Goal: Task Accomplishment & Management: Manage account settings

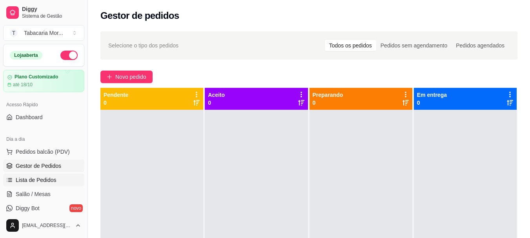
click at [41, 182] on span "Lista de Pedidos" at bounding box center [36, 180] width 41 height 8
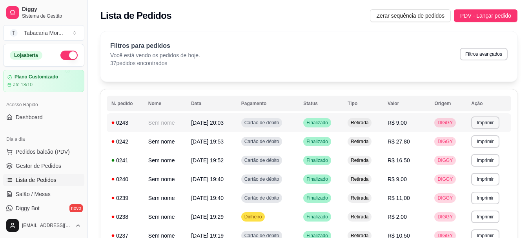
click at [232, 124] on td "[DATE] 20:03" at bounding box center [211, 122] width 50 height 19
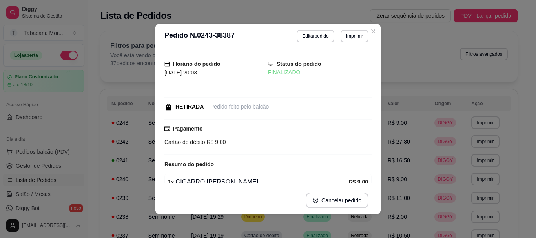
scroll to position [38, 0]
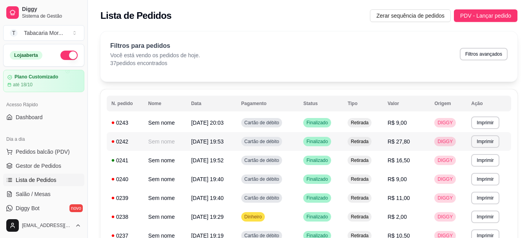
click at [212, 139] on span "[DATE] 19:53" at bounding box center [207, 142] width 33 height 6
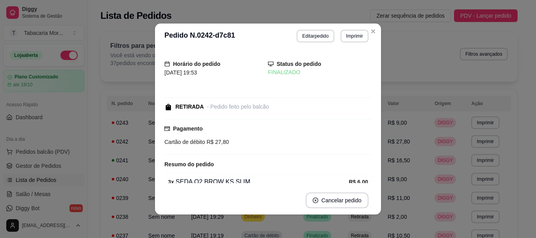
scroll to position [111, 0]
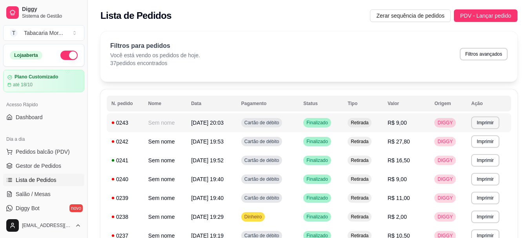
click at [204, 127] on td "[DATE] 20:03" at bounding box center [211, 122] width 50 height 19
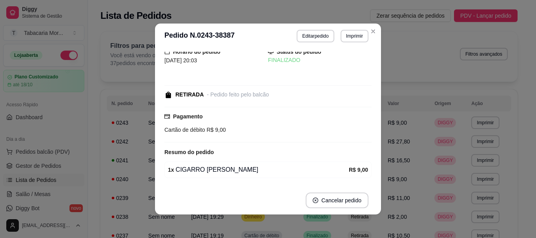
scroll to position [0, 0]
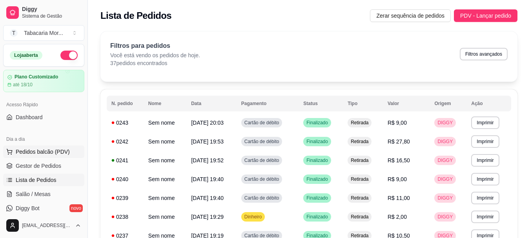
click at [55, 151] on span "Pedidos balcão (PDV)" at bounding box center [43, 152] width 54 height 8
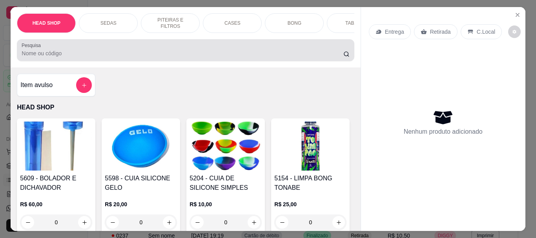
click at [44, 56] on input "Pesquisa" at bounding box center [183, 53] width 322 height 8
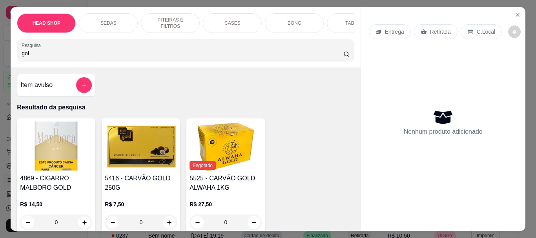
type input "gol"
click at [131, 147] on img at bounding box center [141, 146] width 72 height 49
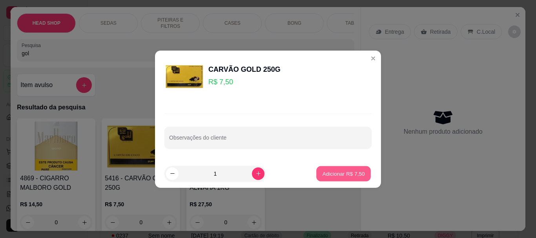
click at [343, 168] on button "Adicionar R$ 7,50" at bounding box center [343, 173] width 55 height 15
type input "1"
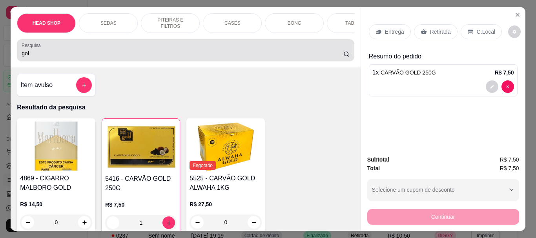
click at [73, 57] on input "gol" at bounding box center [183, 53] width 322 height 8
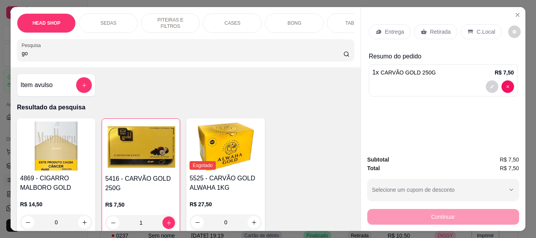
type input "g"
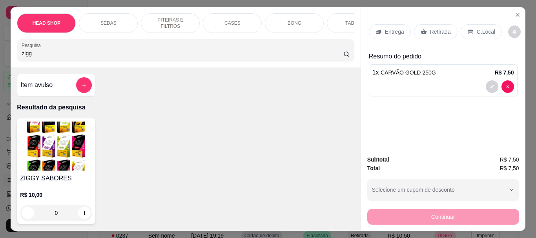
type input "zigg"
click at [38, 148] on img at bounding box center [56, 146] width 72 height 49
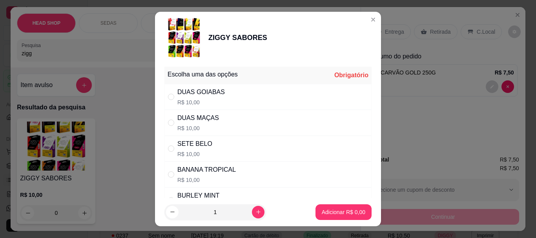
click at [203, 117] on div "DUAS MAÇAS" at bounding box center [198, 117] width 42 height 9
radio input "true"
click at [321, 211] on p "Adicionar R$ 10,00" at bounding box center [342, 212] width 47 height 8
type input "1"
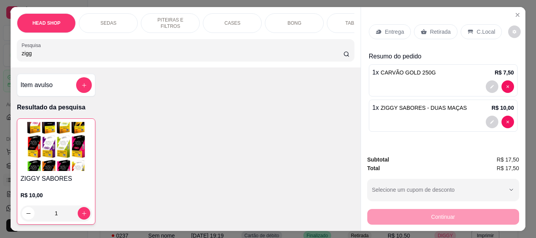
click at [38, 157] on img at bounding box center [55, 146] width 71 height 49
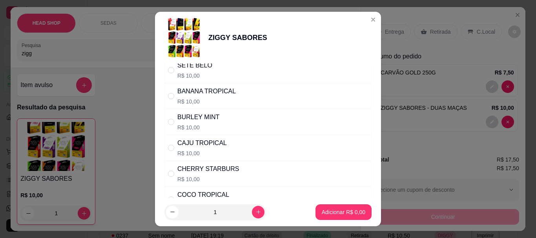
scroll to position [118, 0]
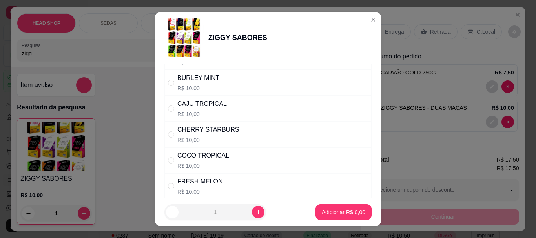
click at [189, 141] on p "R$ 10,00" at bounding box center [208, 140] width 62 height 8
radio input "true"
click at [341, 206] on button "Adicionar R$ 10,00" at bounding box center [342, 211] width 58 height 15
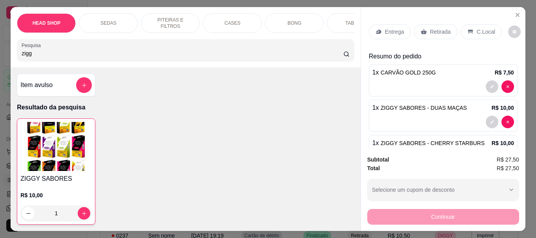
click at [432, 28] on p "Retirada" at bounding box center [440, 32] width 21 height 8
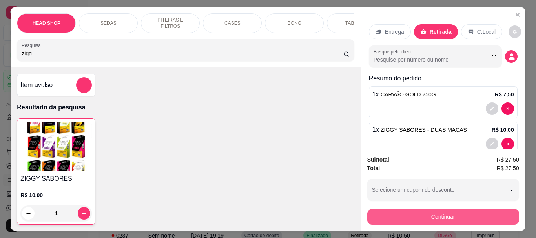
click at [416, 214] on button "Continuar" at bounding box center [443, 217] width 152 height 16
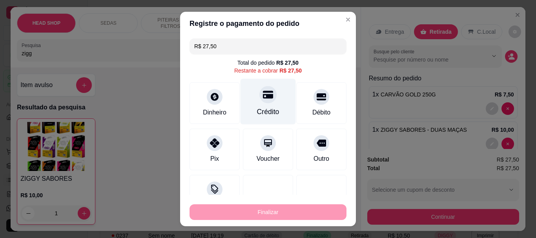
click at [263, 95] on icon at bounding box center [268, 95] width 10 height 8
type input "R$ 0,00"
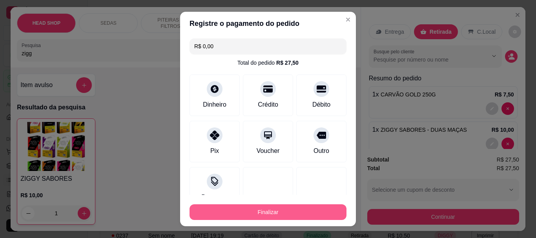
click at [237, 217] on button "Finalizar" at bounding box center [268, 212] width 157 height 16
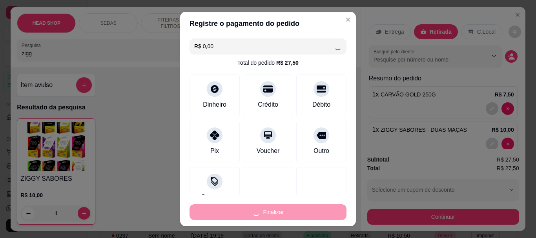
type input "0"
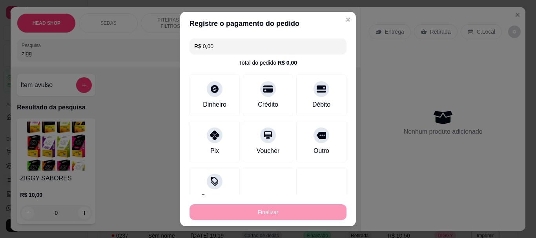
type input "-R$ 27,50"
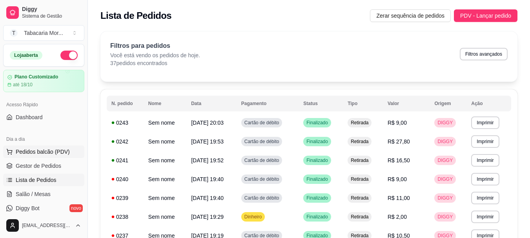
click at [51, 154] on span "Pedidos balcão (PDV)" at bounding box center [43, 152] width 54 height 8
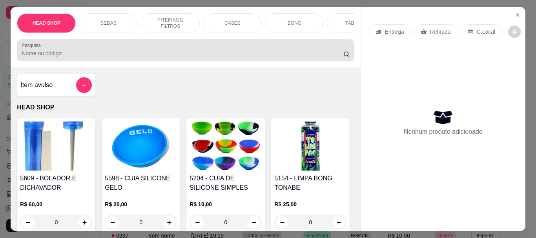
click at [38, 61] on div "Pesquisa" at bounding box center [185, 50] width 337 height 22
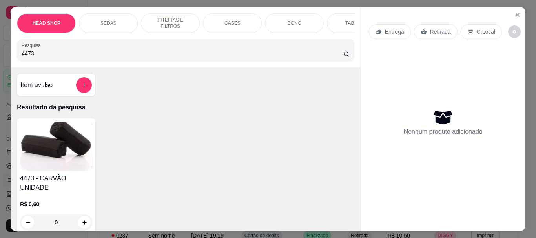
type input "4473"
click at [57, 152] on img at bounding box center [56, 146] width 72 height 49
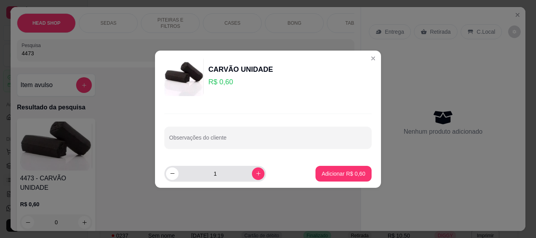
click at [226, 175] on input "1" at bounding box center [215, 174] width 73 height 16
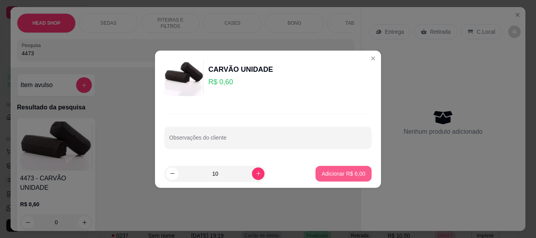
type input "10"
click at [327, 176] on p "Adicionar R$ 6,00" at bounding box center [343, 173] width 42 height 7
type input "10"
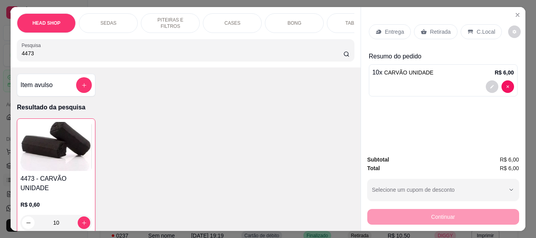
click at [60, 56] on input "4473" at bounding box center [183, 53] width 322 height 8
type input "4"
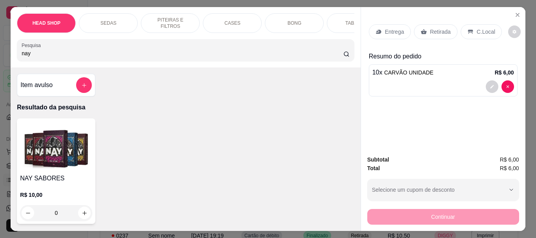
type input "nay"
click at [64, 139] on img at bounding box center [56, 146] width 72 height 49
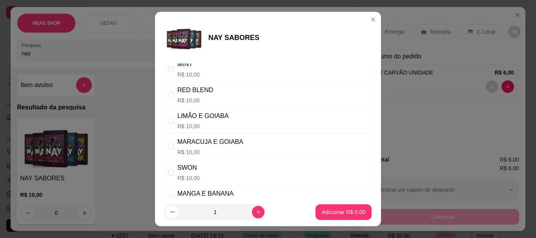
scroll to position [118, 0]
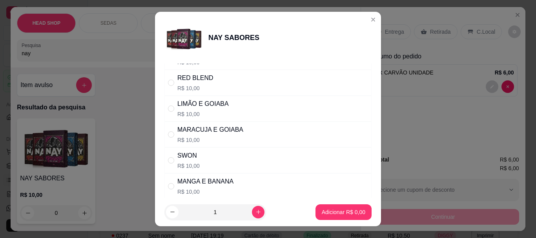
click at [190, 160] on div "SWON" at bounding box center [188, 155] width 22 height 9
radio input "true"
click at [337, 209] on p "Adicionar R$ 10,00" at bounding box center [342, 212] width 47 height 8
type input "1"
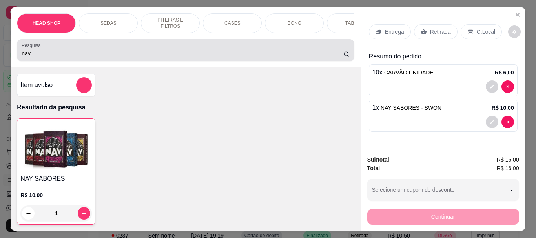
click at [41, 50] on div "nay" at bounding box center [186, 50] width 328 height 16
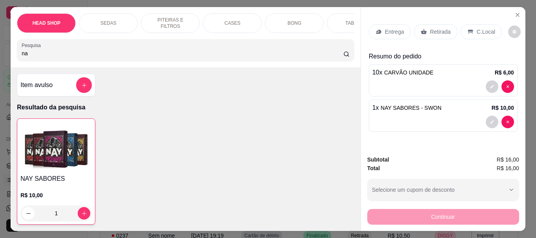
type input "n"
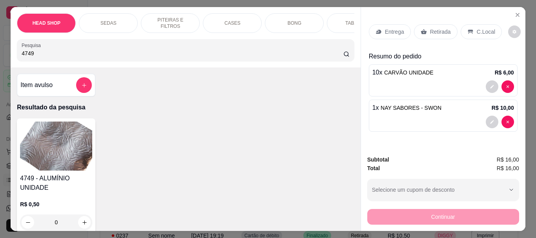
type input "4749"
click at [77, 137] on img at bounding box center [56, 146] width 72 height 49
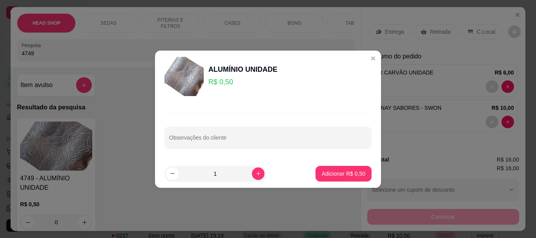
click at [244, 174] on input "1" at bounding box center [215, 174] width 73 height 16
click at [255, 173] on icon "increase-product-quantity" at bounding box center [258, 174] width 6 height 6
type input "2"
click at [326, 171] on p "Adicionar R$ 1,00" at bounding box center [344, 174] width 44 height 8
type input "2"
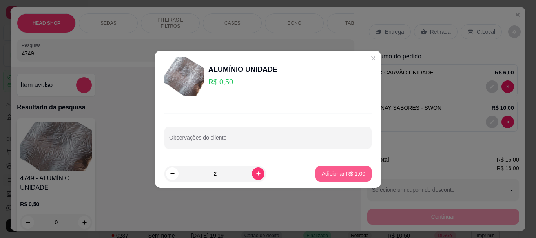
type input "2"
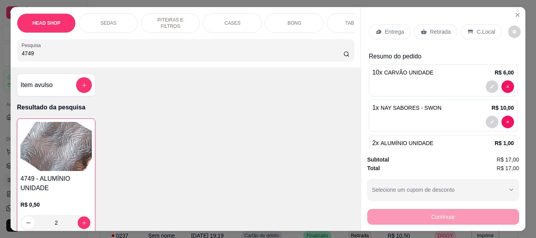
drag, startPoint x: 425, startPoint y: 27, endPoint x: 425, endPoint y: 121, distance: 94.6
click at [425, 27] on div "Retirada" at bounding box center [436, 31] width 44 height 15
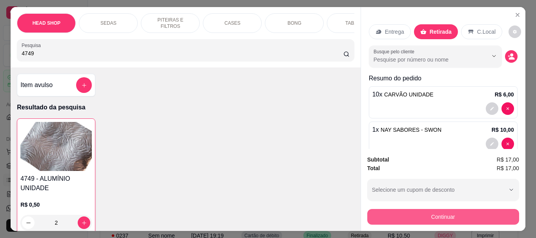
click at [394, 212] on button "Continuar" at bounding box center [443, 217] width 152 height 16
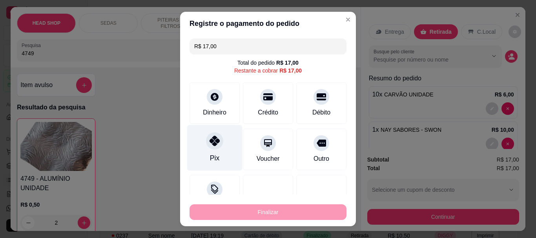
drag, startPoint x: 208, startPoint y: 146, endPoint x: 208, endPoint y: 153, distance: 7.5
click at [209, 146] on div at bounding box center [214, 141] width 17 height 17
type input "R$ 0,00"
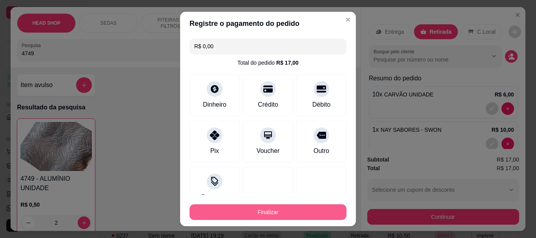
click at [218, 213] on button "Finalizar" at bounding box center [268, 212] width 157 height 16
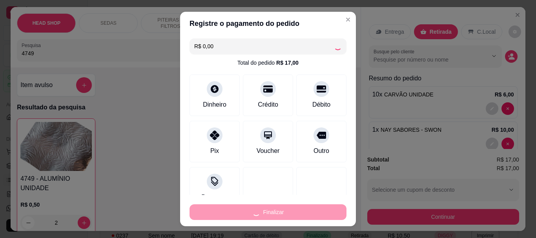
type input "0"
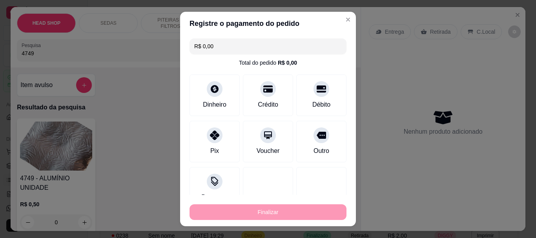
type input "-R$ 17,00"
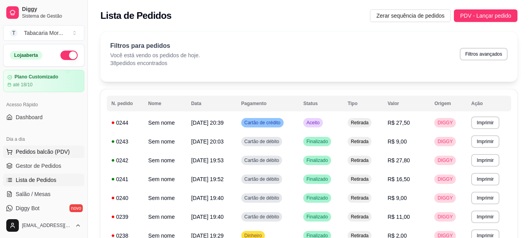
click at [56, 152] on span "Pedidos balcão (PDV)" at bounding box center [43, 152] width 54 height 8
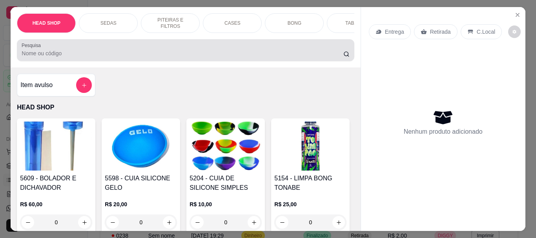
click at [53, 51] on div at bounding box center [186, 50] width 328 height 16
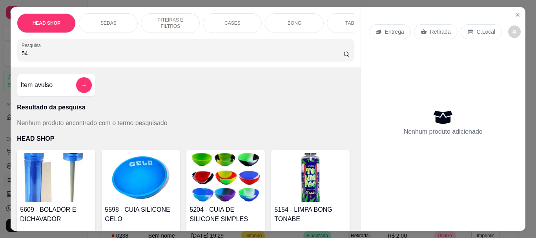
type input "5"
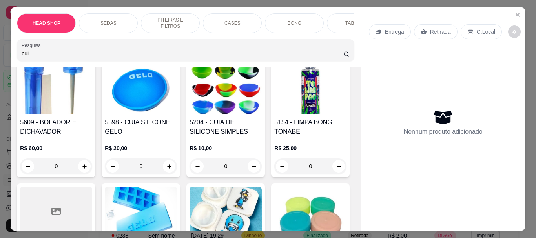
scroll to position [196, 0]
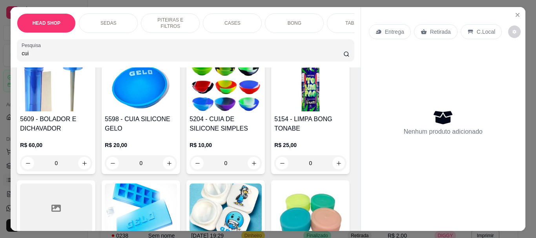
click at [84, 46] on div "cui" at bounding box center [186, 50] width 328 height 16
type input "c"
type input "4762"
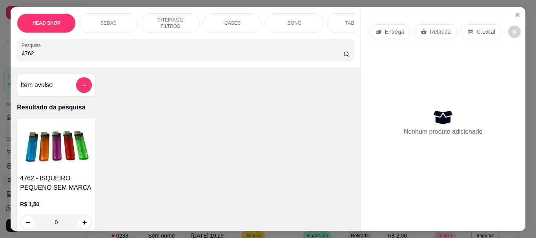
click at [43, 150] on img at bounding box center [56, 146] width 72 height 49
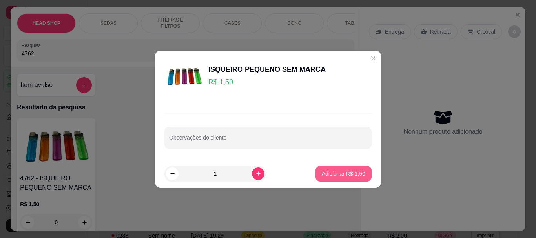
click at [333, 175] on p "Adicionar R$ 1,50" at bounding box center [344, 174] width 44 height 8
type input "1"
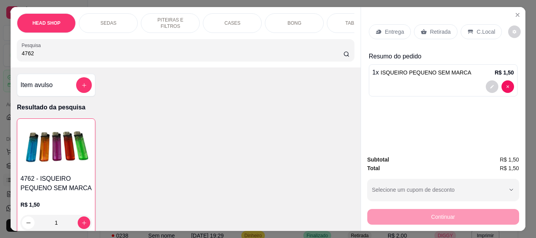
click at [433, 28] on p "Retirada" at bounding box center [440, 32] width 21 height 8
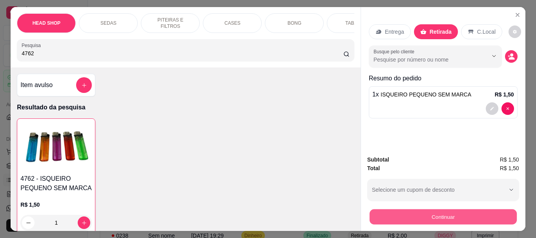
click at [405, 215] on button "Continuar" at bounding box center [442, 216] width 147 height 15
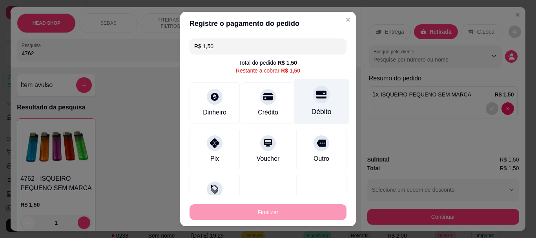
click at [298, 97] on div "Débito" at bounding box center [321, 102] width 55 height 46
type input "R$ 0,00"
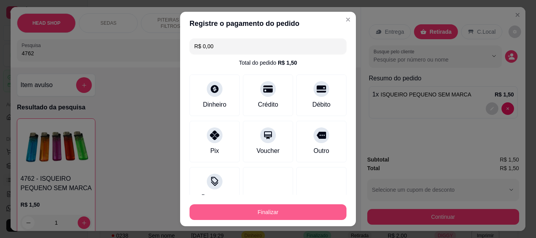
click at [277, 214] on button "Finalizar" at bounding box center [268, 212] width 157 height 16
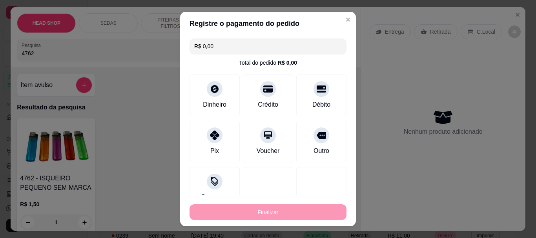
type input "0"
type input "-R$ 1,50"
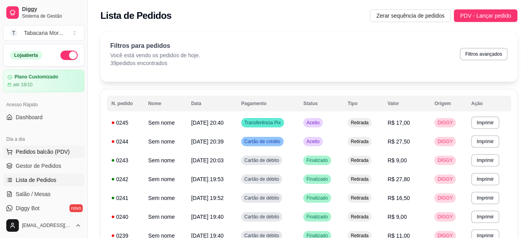
click at [55, 151] on span "Pedidos balcão (PDV)" at bounding box center [43, 152] width 54 height 8
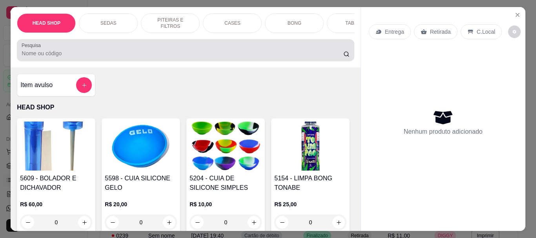
click at [55, 51] on div at bounding box center [186, 50] width 328 height 16
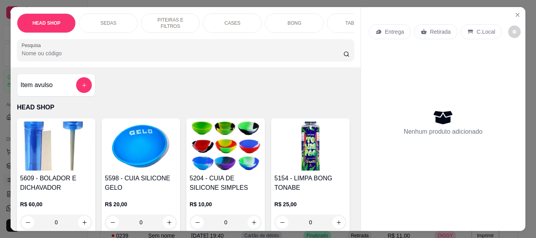
click at [26, 53] on input "Pesquisa" at bounding box center [183, 53] width 322 height 8
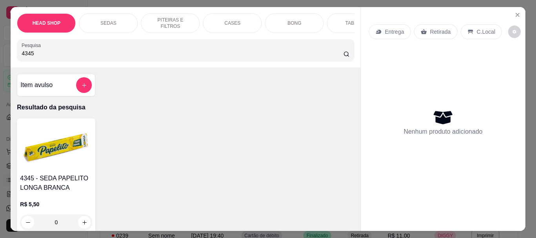
type input "4345"
click at [35, 155] on img at bounding box center [56, 146] width 72 height 49
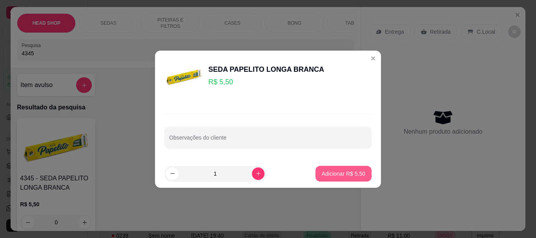
click at [341, 170] on button "Adicionar R$ 5,50" at bounding box center [344, 174] width 56 height 16
type input "1"
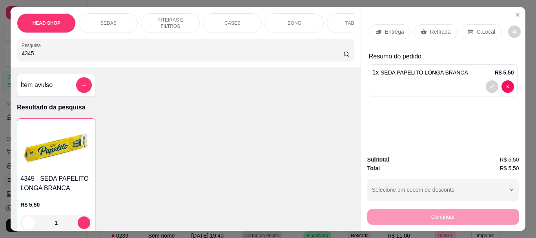
click at [430, 28] on p "Retirada" at bounding box center [440, 32] width 21 height 8
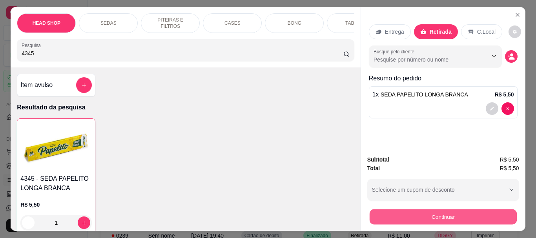
click at [444, 215] on button "Continuar" at bounding box center [442, 216] width 147 height 15
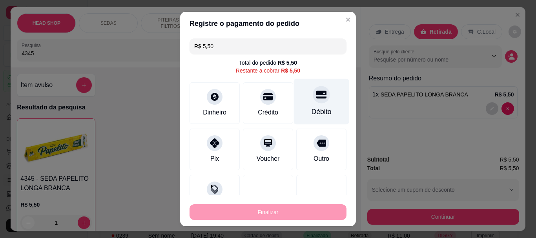
click at [316, 98] on icon at bounding box center [321, 95] width 10 height 8
type input "R$ 0,00"
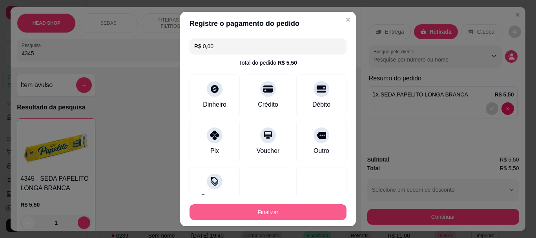
click at [288, 208] on button "Finalizar" at bounding box center [268, 212] width 157 height 16
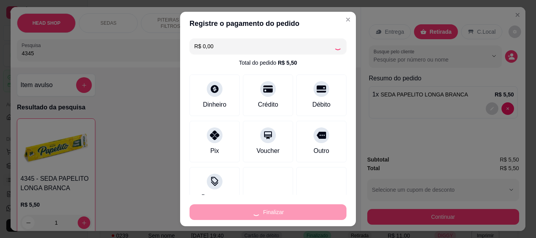
type input "0"
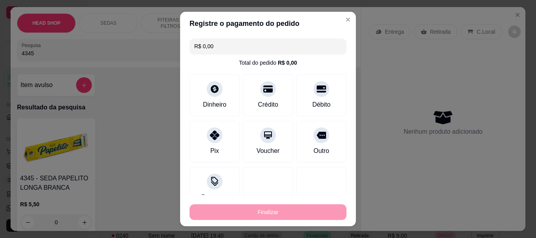
type input "-R$ 5,50"
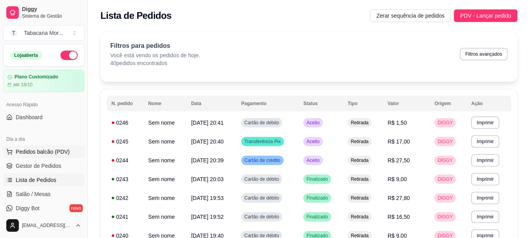
click at [33, 147] on button "Pedidos balcão (PDV)" at bounding box center [43, 152] width 81 height 13
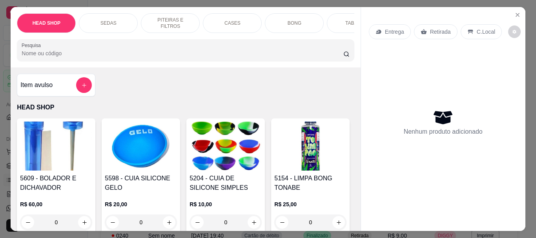
click at [50, 53] on input "Pesquisa" at bounding box center [183, 53] width 322 height 8
type input "z"
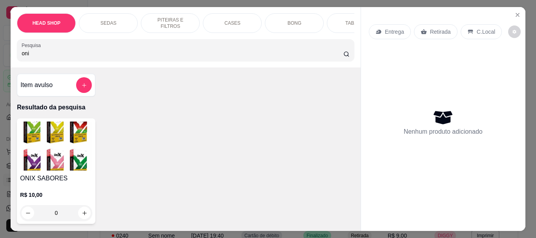
type input "oni"
click at [66, 147] on img at bounding box center [56, 146] width 72 height 49
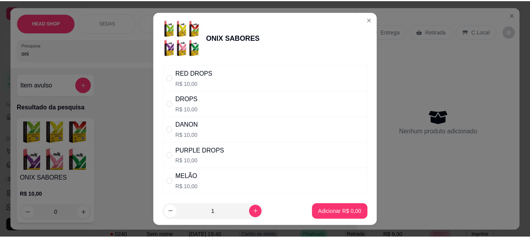
scroll to position [549, 0]
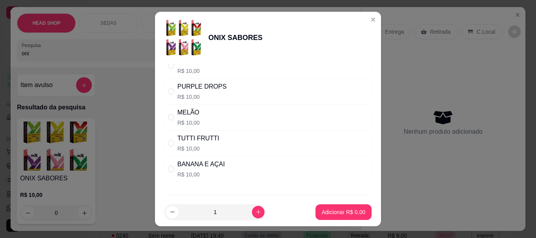
click at [202, 91] on div "PURPLE DROPS" at bounding box center [201, 86] width 49 height 9
radio input "true"
click at [336, 213] on p "Adicionar R$ 10,00" at bounding box center [342, 212] width 47 height 8
type input "1"
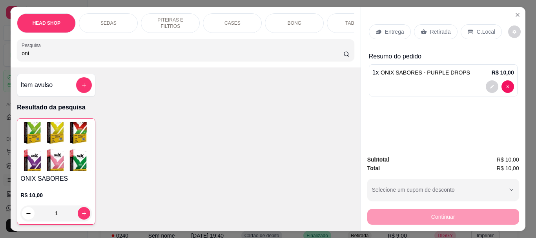
drag, startPoint x: 436, startPoint y: 29, endPoint x: 450, endPoint y: 117, distance: 88.5
click at [436, 30] on p "Retirada" at bounding box center [440, 32] width 21 height 8
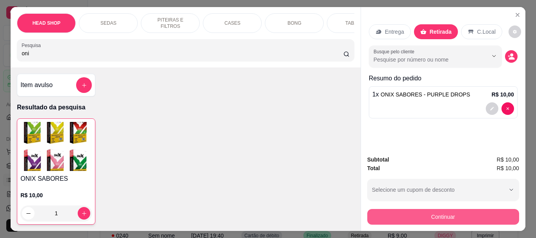
click at [400, 210] on button "Continuar" at bounding box center [443, 217] width 152 height 16
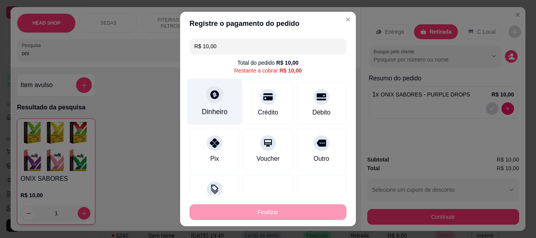
click at [200, 90] on div "Dinheiro" at bounding box center [214, 102] width 55 height 46
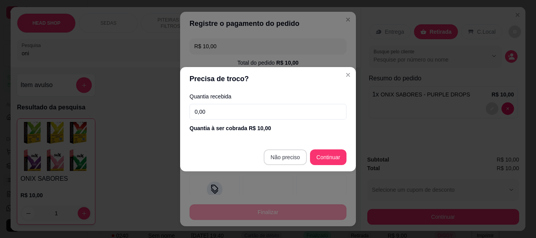
type input "R$ 0,00"
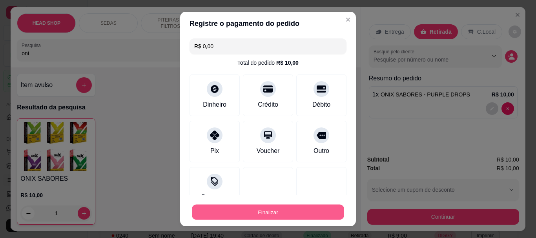
click at [202, 209] on button "Finalizar" at bounding box center [268, 211] width 152 height 15
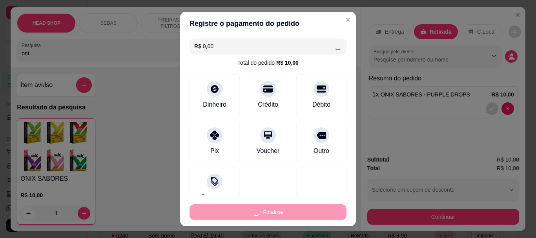
type input "0"
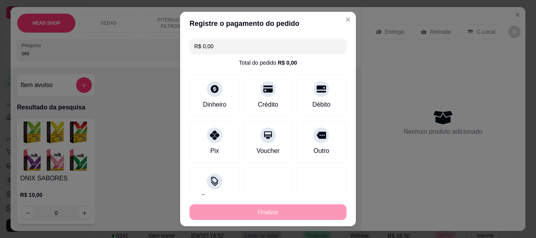
type input "-R$ 10,00"
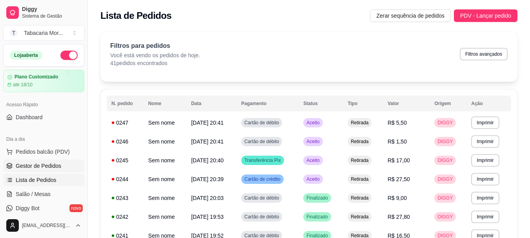
click at [47, 160] on link "Gestor de Pedidos" at bounding box center [43, 166] width 81 height 13
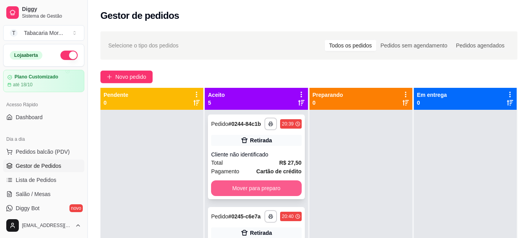
click at [250, 195] on button "Mover para preparo" at bounding box center [256, 189] width 90 height 16
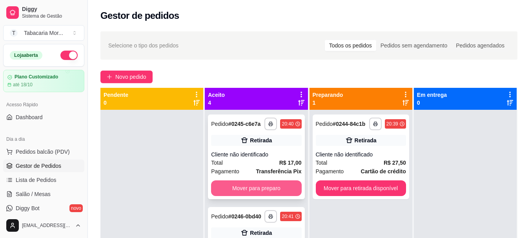
click at [254, 193] on button "Mover para preparo" at bounding box center [256, 189] width 90 height 16
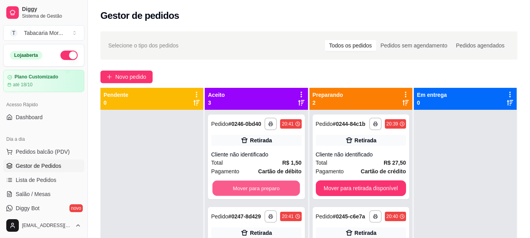
click at [261, 195] on button "Mover para preparo" at bounding box center [257, 188] width 88 height 15
click at [266, 196] on button "Mover para preparo" at bounding box center [256, 189] width 90 height 16
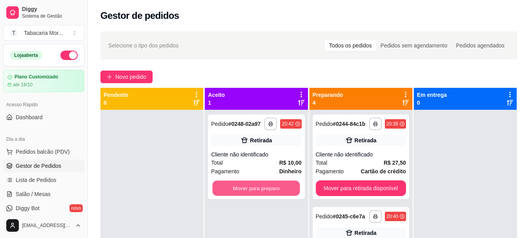
click at [266, 196] on button "Mover para preparo" at bounding box center [257, 188] width 88 height 15
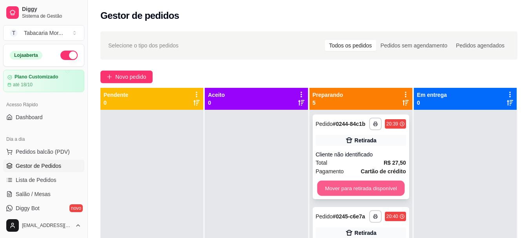
click at [367, 193] on button "Mover para retirada disponível" at bounding box center [361, 188] width 88 height 15
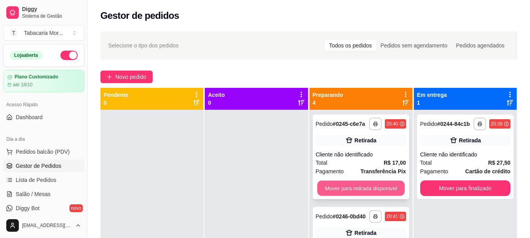
click at [368, 192] on button "Mover para retirada disponível" at bounding box center [361, 188] width 88 height 15
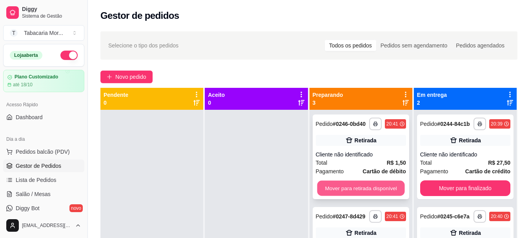
click at [372, 189] on button "Mover para retirada disponível" at bounding box center [361, 188] width 88 height 15
click at [364, 188] on button "Mover para retirada disponível" at bounding box center [361, 189] width 90 height 16
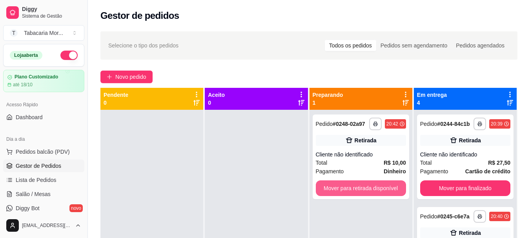
click at [364, 188] on button "Mover para retirada disponível" at bounding box center [361, 189] width 90 height 16
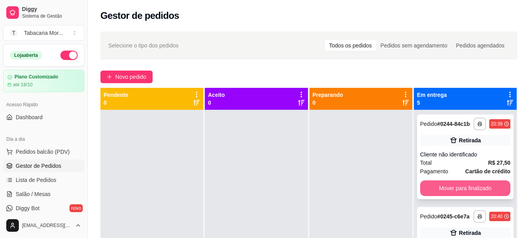
click at [451, 196] on button "Mover para finalizado" at bounding box center [465, 189] width 90 height 16
click at [452, 193] on button "Mover para finalizado" at bounding box center [465, 189] width 90 height 16
click at [452, 193] on button "Mover para finalizado" at bounding box center [465, 188] width 88 height 15
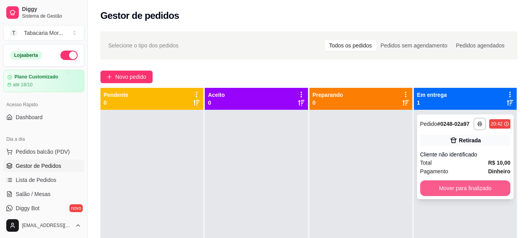
click at [452, 188] on button "Mover para finalizado" at bounding box center [465, 189] width 90 height 16
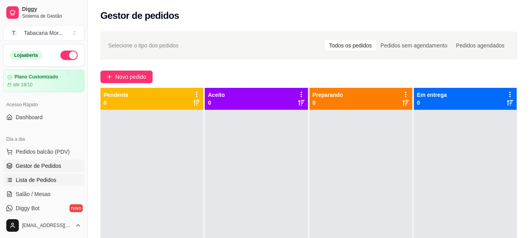
click at [26, 182] on span "Lista de Pedidos" at bounding box center [36, 180] width 41 height 8
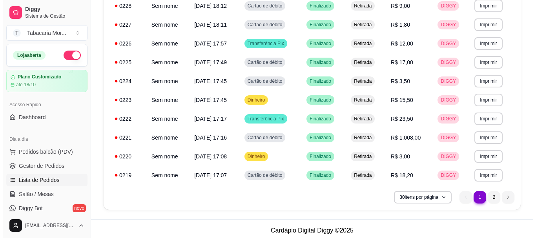
scroll to position [497, 0]
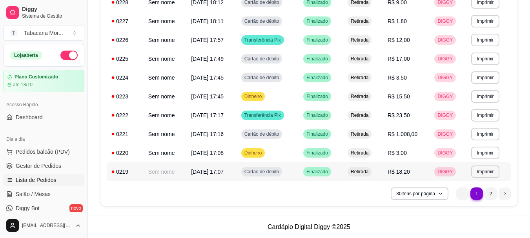
click at [183, 169] on td "Sem nome" at bounding box center [165, 171] width 43 height 19
click at [421, 194] on button "30 itens por página" at bounding box center [420, 194] width 56 height 12
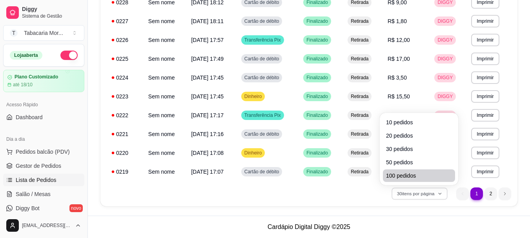
click at [413, 175] on span "100 pedidos" at bounding box center [419, 176] width 66 height 8
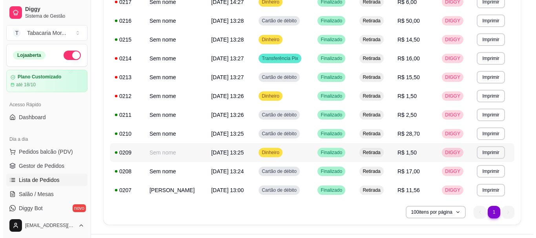
scroll to position [723, 0]
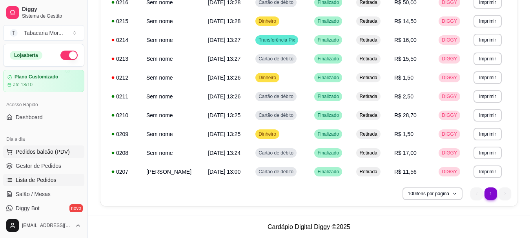
click at [33, 152] on span "Pedidos balcão (PDV)" at bounding box center [43, 152] width 54 height 8
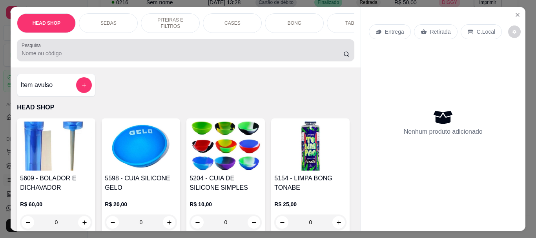
click at [58, 47] on div at bounding box center [186, 50] width 328 height 16
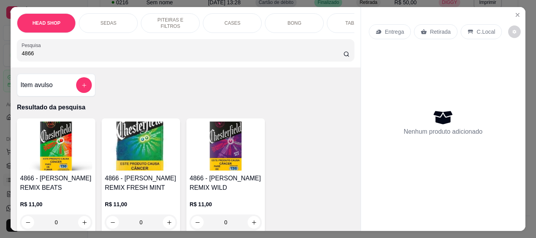
type input "4866"
click at [68, 163] on img at bounding box center [56, 146] width 72 height 49
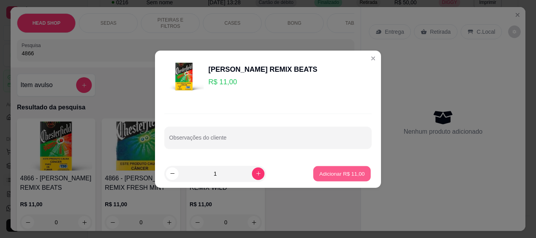
click at [358, 178] on button "Adicionar R$ 11,00" at bounding box center [342, 173] width 58 height 15
type input "1"
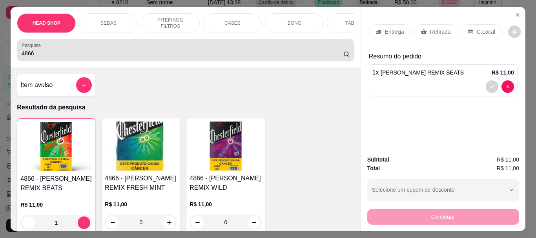
click at [106, 52] on input "4866" at bounding box center [183, 53] width 322 height 8
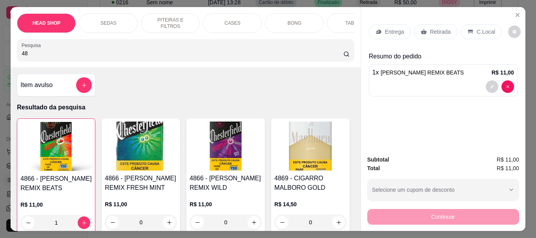
type input "4"
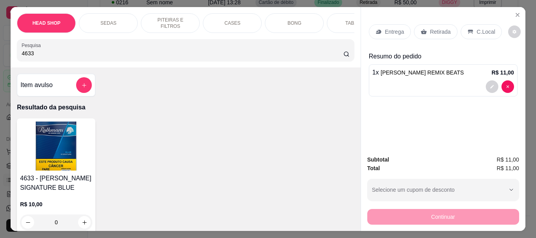
type input "4633"
click at [60, 186] on h4 "4633 - [PERSON_NAME] SIGNATURE BLUE" at bounding box center [56, 183] width 72 height 19
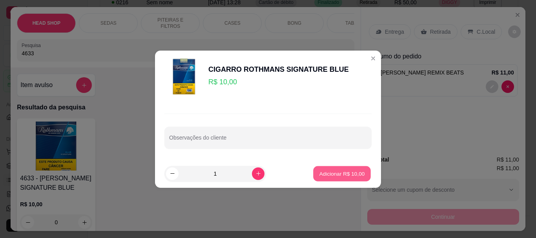
click at [349, 175] on p "Adicionar R$ 10,00" at bounding box center [342, 173] width 46 height 7
type input "1"
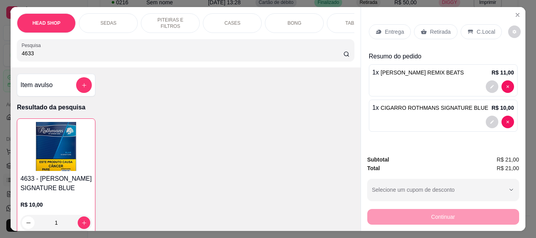
click at [47, 55] on input "4633" at bounding box center [183, 53] width 322 height 8
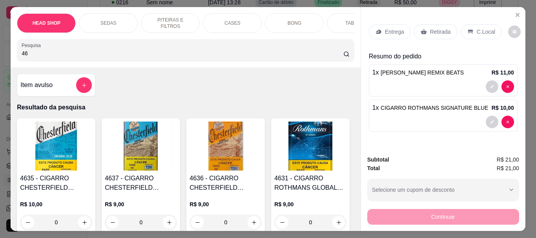
type input "4"
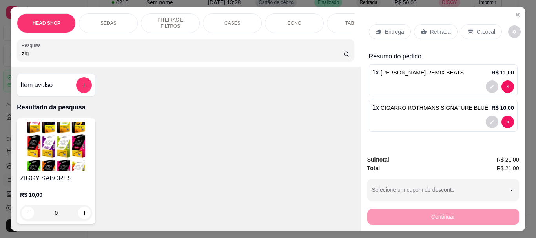
type input "zig"
click at [46, 158] on img at bounding box center [56, 146] width 72 height 49
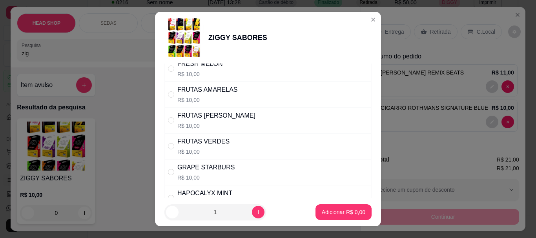
scroll to position [275, 0]
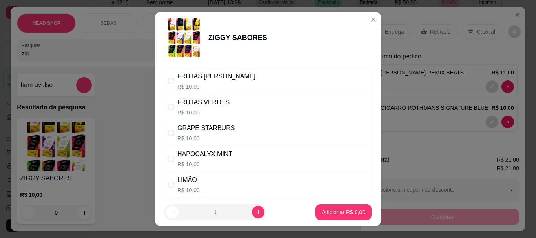
click at [206, 135] on p "R$ 10,00" at bounding box center [205, 139] width 57 height 8
radio input "true"
click at [334, 217] on button "Adicionar R$ 10,00" at bounding box center [341, 212] width 59 height 16
type input "1"
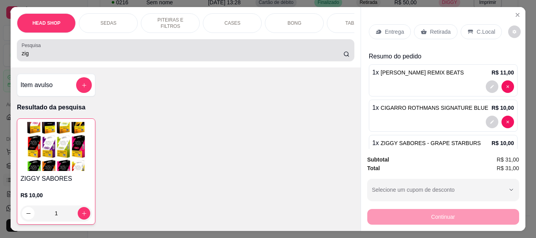
click at [99, 58] on div "zig" at bounding box center [186, 50] width 328 height 16
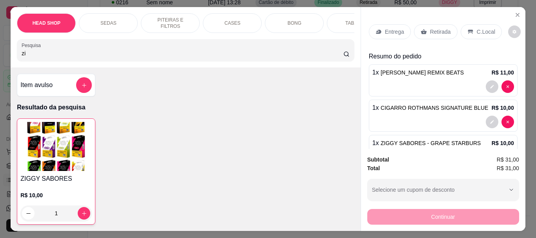
type input "z"
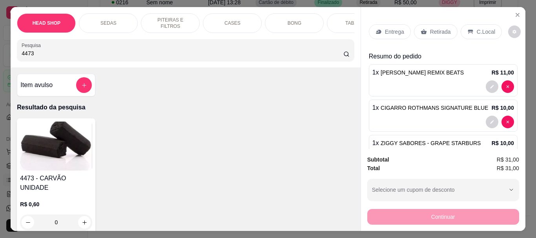
type input "4473"
click at [73, 148] on img at bounding box center [56, 146] width 72 height 49
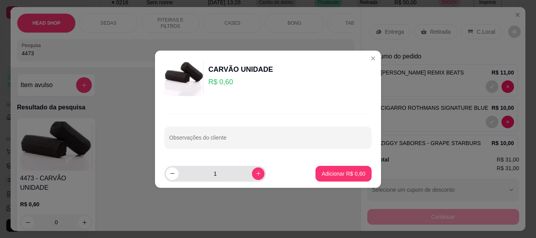
click at [222, 172] on input "1" at bounding box center [215, 174] width 73 height 16
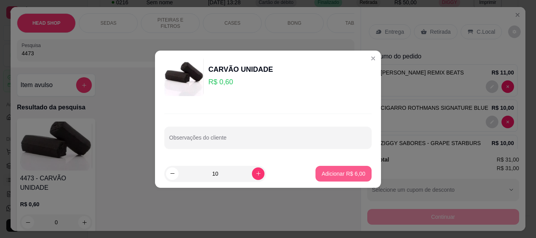
type input "10"
click at [356, 181] on button "Adicionar R$ 6,00" at bounding box center [343, 173] width 55 height 15
type input "10"
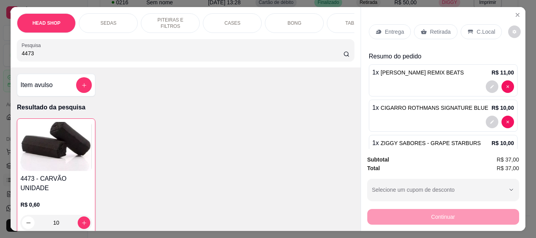
click at [430, 28] on p "Retirada" at bounding box center [440, 32] width 21 height 8
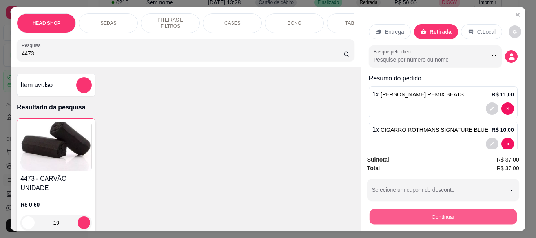
click at [395, 218] on button "Continuar" at bounding box center [442, 216] width 147 height 15
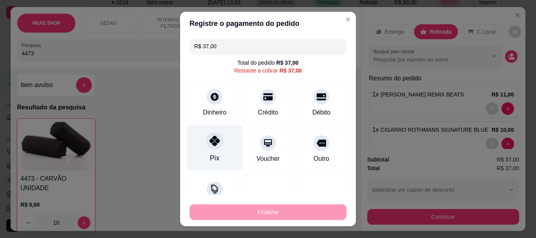
click at [210, 142] on icon at bounding box center [215, 141] width 10 height 10
type input "R$ 0,00"
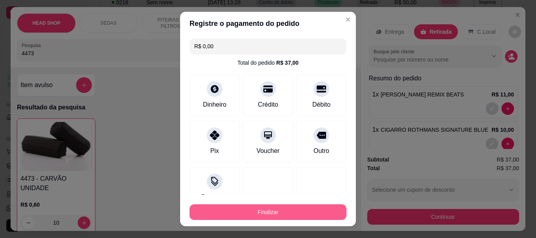
click at [252, 212] on button "Finalizar" at bounding box center [268, 212] width 157 height 16
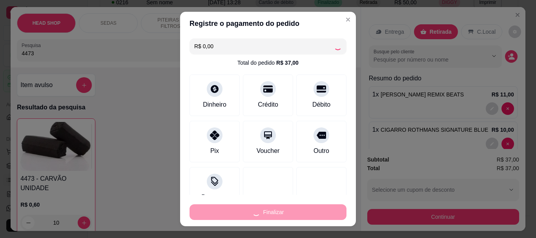
type input "0"
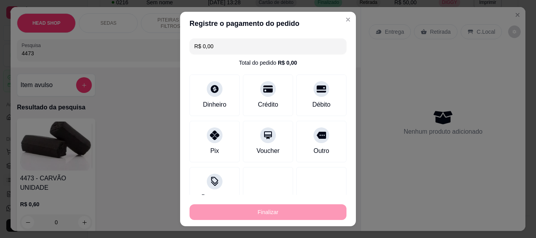
type input "-R$ 37,00"
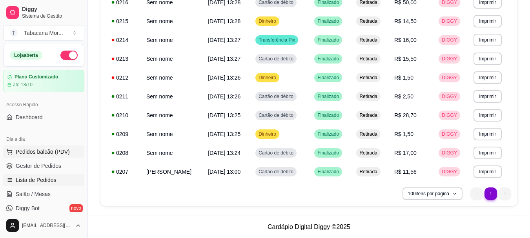
click at [34, 150] on span "Pedidos balcão (PDV)" at bounding box center [43, 152] width 54 height 8
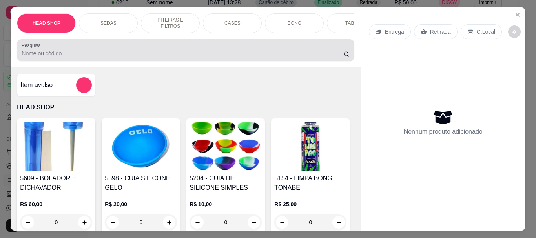
click at [38, 55] on input "Pesquisa" at bounding box center [183, 53] width 322 height 8
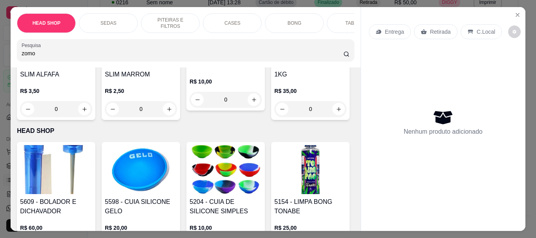
scroll to position [235, 0]
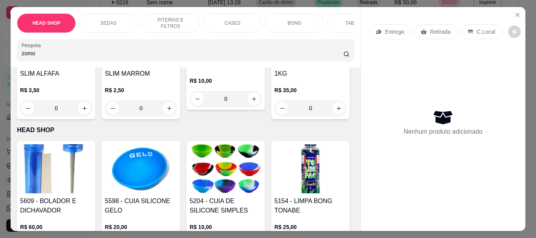
type input "zomo"
click at [190, 57] on img at bounding box center [226, 31] width 72 height 49
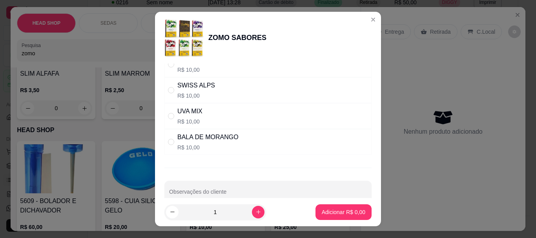
scroll to position [74, 0]
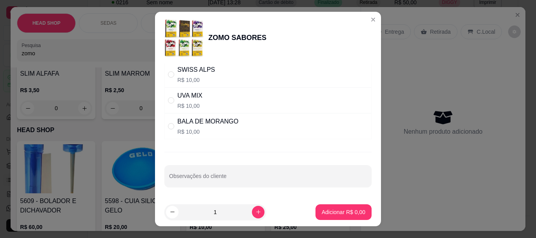
click at [179, 125] on div "BALA DE MORANGO" at bounding box center [207, 121] width 61 height 9
radio input "true"
click at [334, 208] on button "Adicionar R$ 10,00" at bounding box center [341, 212] width 59 height 16
type input "1"
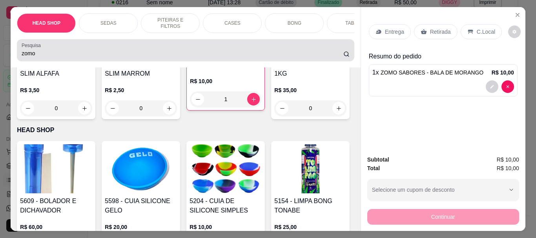
click at [46, 55] on input "zomo" at bounding box center [183, 53] width 322 height 8
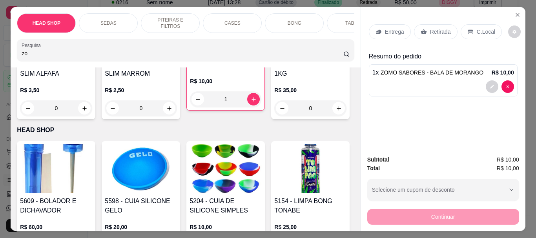
type input "z"
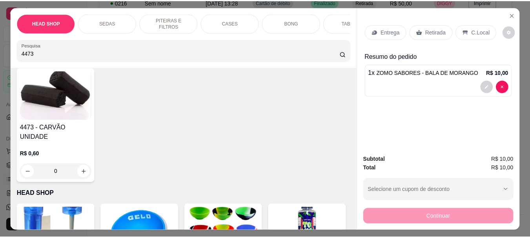
scroll to position [0, 0]
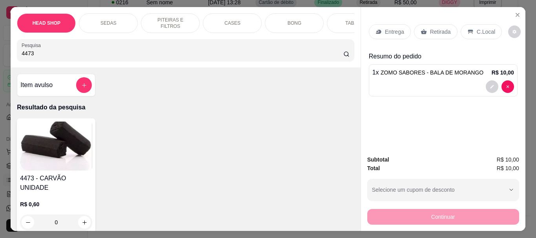
type input "4473"
click at [47, 149] on img at bounding box center [56, 146] width 72 height 49
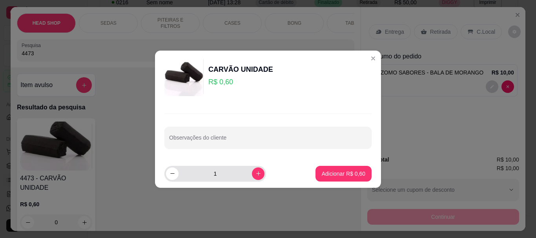
click at [232, 176] on input "1" at bounding box center [215, 174] width 73 height 16
type input "10"
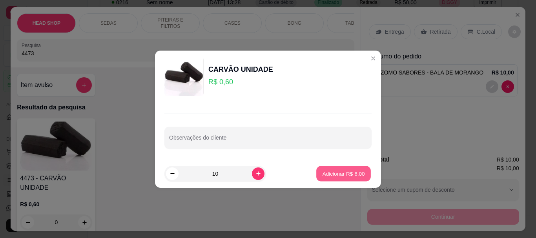
click at [349, 175] on p "Adicionar R$ 6,00" at bounding box center [343, 173] width 42 height 7
type input "10"
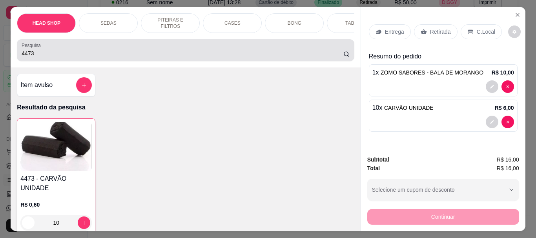
click at [49, 57] on input "4473" at bounding box center [183, 53] width 322 height 8
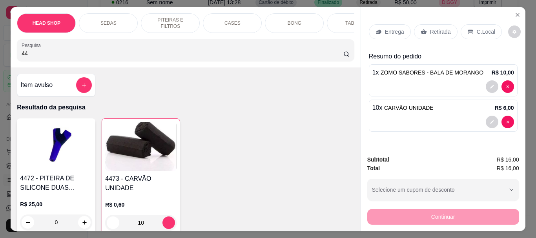
type input "4"
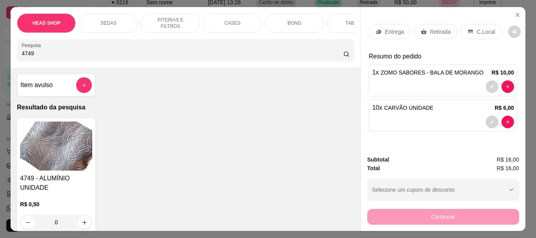
type input "4749"
click at [59, 154] on img at bounding box center [56, 146] width 72 height 49
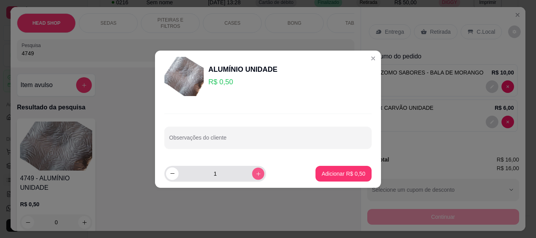
click at [252, 170] on button "increase-product-quantity" at bounding box center [258, 174] width 12 height 12
type input "4"
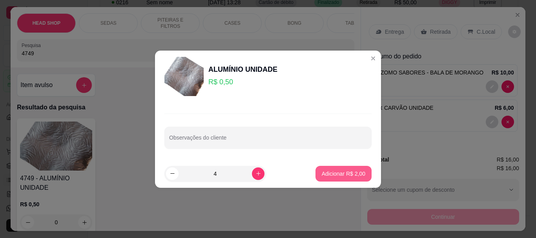
click at [356, 177] on p "Adicionar R$ 2,00" at bounding box center [344, 174] width 44 height 8
type input "4"
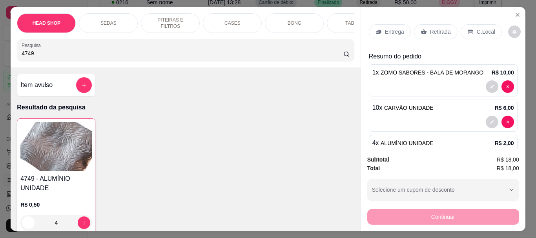
click at [444, 30] on p "Retirada" at bounding box center [440, 32] width 21 height 8
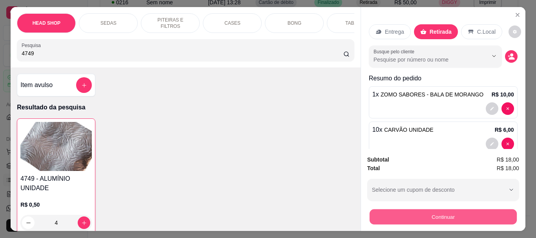
click at [429, 217] on button "Continuar" at bounding box center [442, 216] width 147 height 15
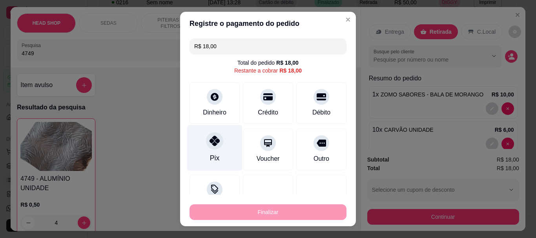
click at [214, 144] on icon at bounding box center [215, 141] width 10 height 10
type input "R$ 0,00"
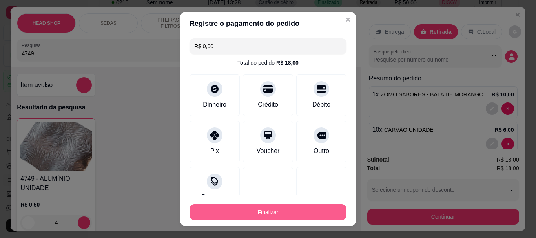
click at [225, 207] on button "Finalizar" at bounding box center [268, 212] width 157 height 16
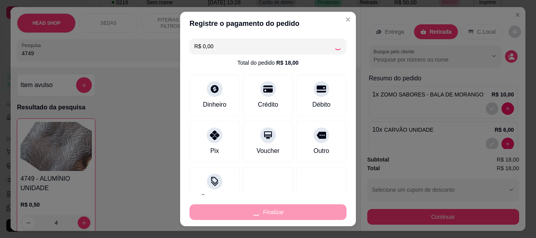
type input "0"
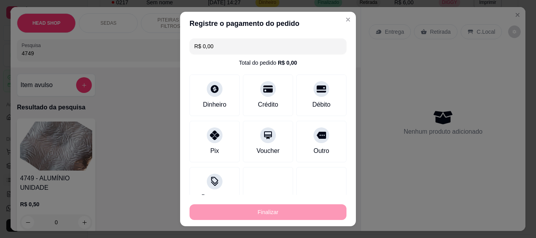
type input "-R$ 18,00"
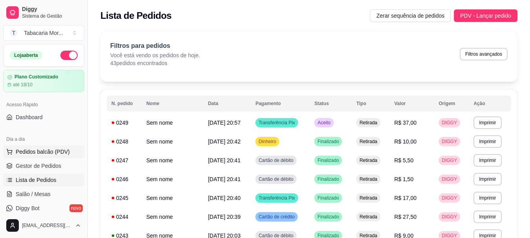
click at [38, 147] on button "Pedidos balcão (PDV)" at bounding box center [43, 152] width 81 height 13
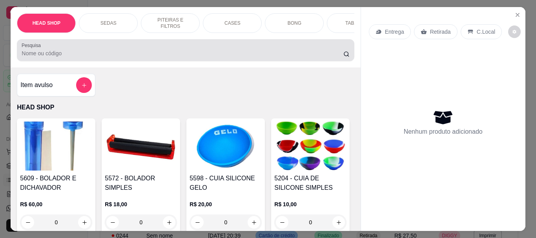
click at [60, 54] on input "Pesquisa" at bounding box center [183, 53] width 322 height 8
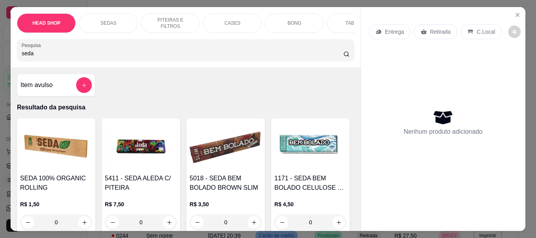
type input "seda"
click at [58, 147] on img at bounding box center [56, 146] width 72 height 49
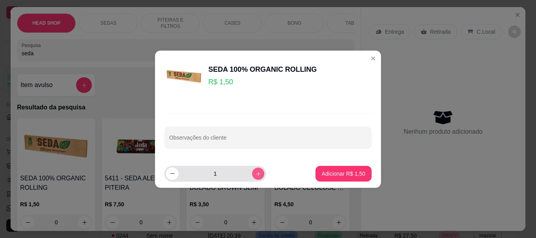
click at [255, 175] on button "increase-product-quantity" at bounding box center [258, 174] width 12 height 12
click at [255, 175] on button "increase-product-quantity" at bounding box center [258, 174] width 13 height 13
type input "3"
click at [368, 175] on footer "3 Adicionar R$ 4,50" at bounding box center [268, 174] width 226 height 28
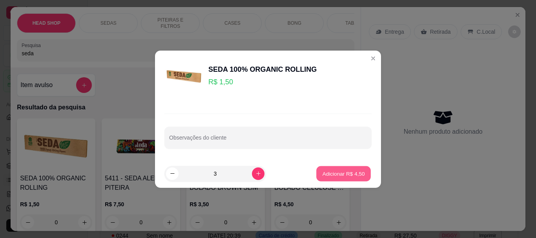
click at [361, 177] on button "Adicionar R$ 4,50" at bounding box center [343, 173] width 55 height 15
type input "3"
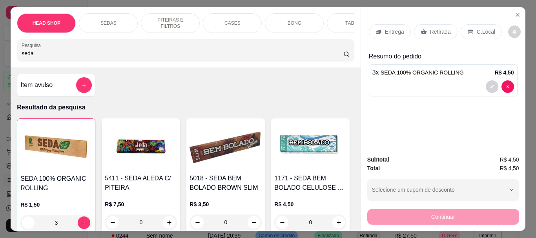
click at [426, 29] on div "Retirada" at bounding box center [436, 31] width 44 height 15
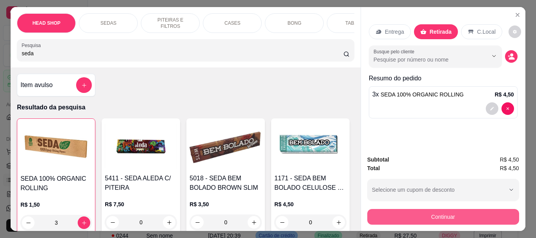
click at [403, 209] on button "Continuar" at bounding box center [443, 217] width 152 height 16
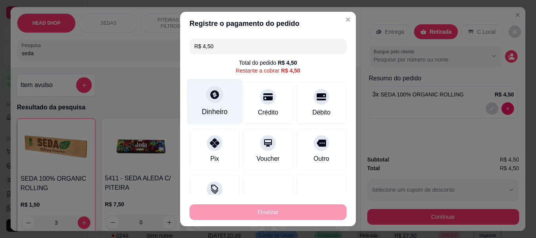
click at [210, 95] on icon at bounding box center [214, 95] width 9 height 9
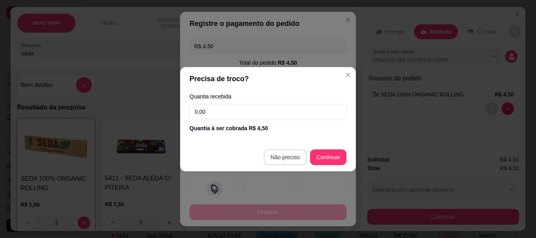
type input "R$ 0,00"
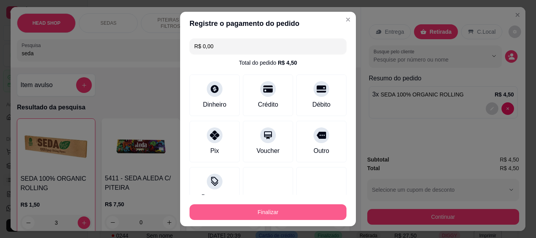
click at [282, 211] on button "Finalizar" at bounding box center [268, 212] width 157 height 16
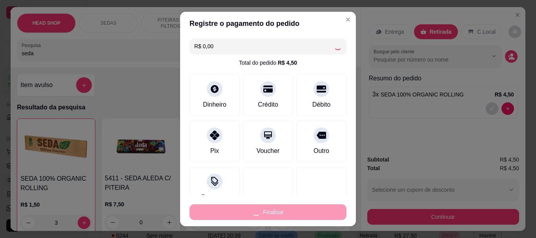
type input "0"
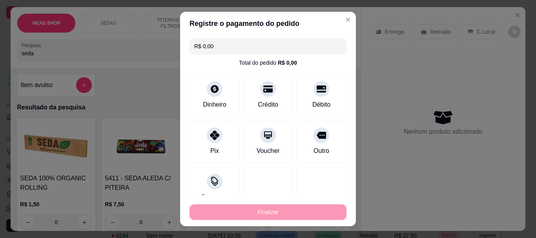
type input "-R$ 4,50"
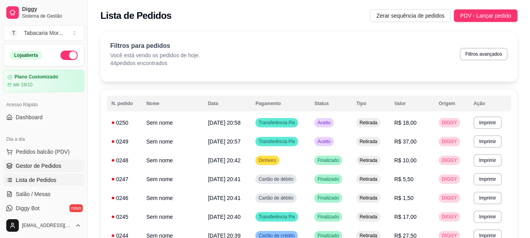
click at [45, 164] on span "Gestor de Pedidos" at bounding box center [39, 166] width 46 height 8
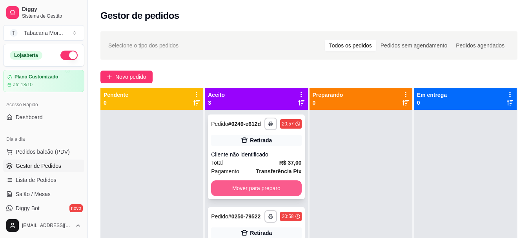
click at [232, 196] on button "Mover para preparo" at bounding box center [256, 189] width 90 height 16
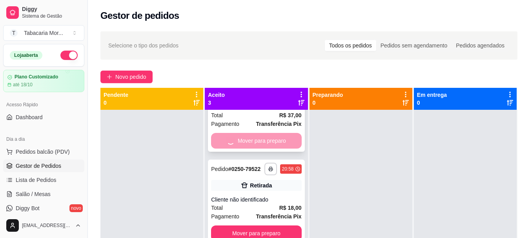
scroll to position [66, 0]
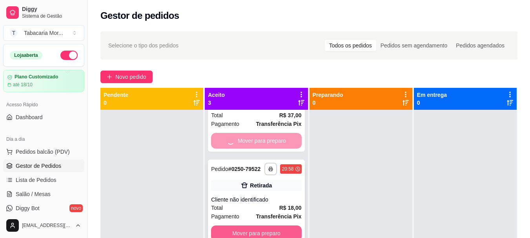
click at [243, 226] on button "Mover para preparo" at bounding box center [256, 234] width 90 height 16
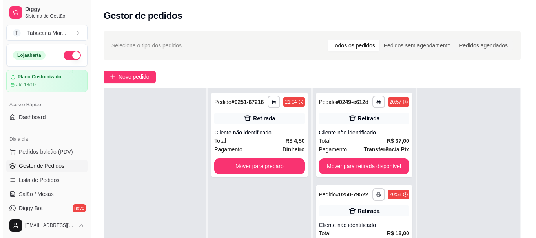
scroll to position [39, 0]
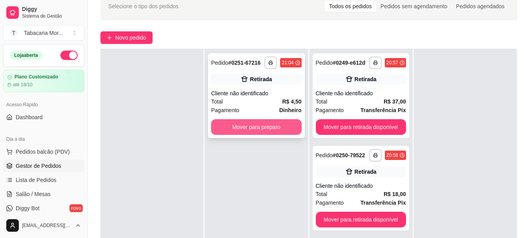
click at [262, 133] on button "Mover para preparo" at bounding box center [256, 127] width 90 height 16
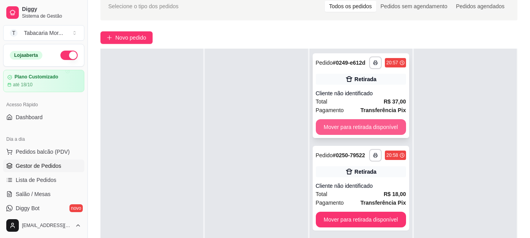
click at [354, 135] on button "Mover para retirada disponível" at bounding box center [361, 127] width 90 height 16
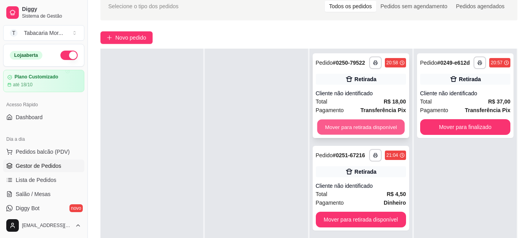
click at [345, 127] on button "Mover para retirada disponível" at bounding box center [361, 127] width 88 height 15
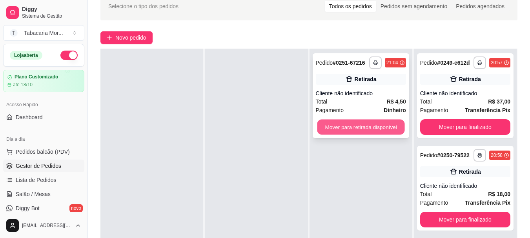
click at [343, 120] on button "Mover para retirada disponível" at bounding box center [361, 127] width 88 height 15
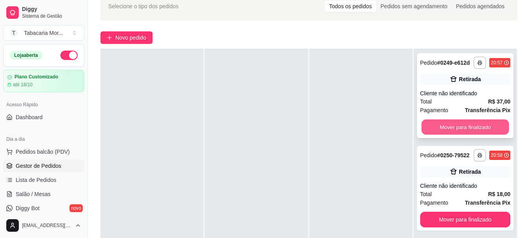
click at [443, 135] on button "Mover para finalizado" at bounding box center [465, 127] width 88 height 15
click at [437, 129] on button "Mover para finalizado" at bounding box center [465, 127] width 90 height 16
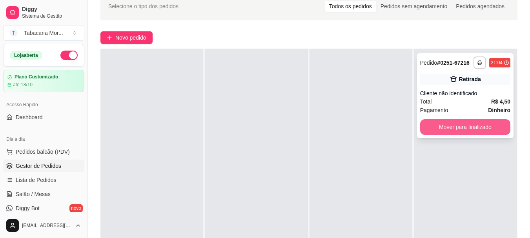
click at [422, 126] on button "Mover para finalizado" at bounding box center [465, 127] width 90 height 16
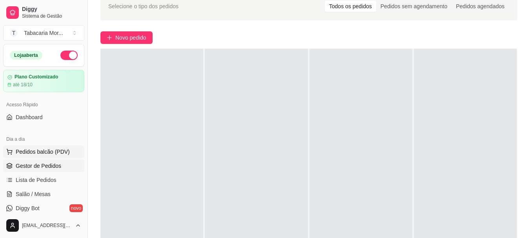
click at [46, 150] on span "Pedidos balcão (PDV)" at bounding box center [43, 152] width 54 height 8
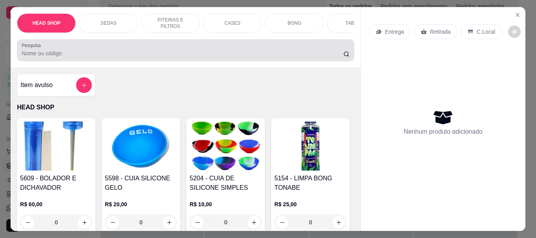
click at [63, 57] on input "Pesquisa" at bounding box center [183, 53] width 322 height 8
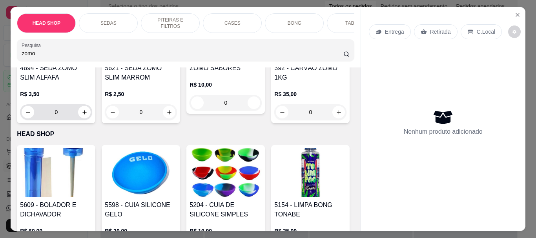
scroll to position [275, 0]
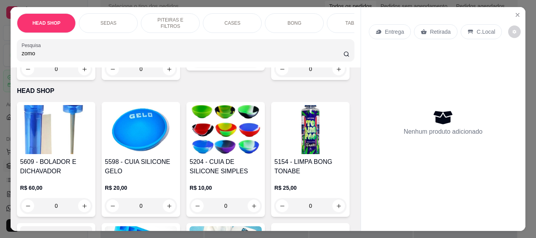
type input "zomo"
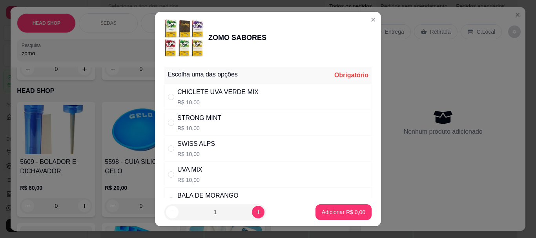
click at [207, 116] on div "STRONG MINT" at bounding box center [199, 117] width 44 height 9
radio input "true"
click at [346, 210] on p "Adicionar R$ 10,00" at bounding box center [342, 211] width 46 height 7
type input "1"
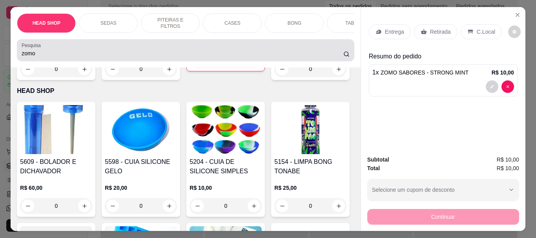
click at [60, 57] on input "zomo" at bounding box center [183, 53] width 322 height 8
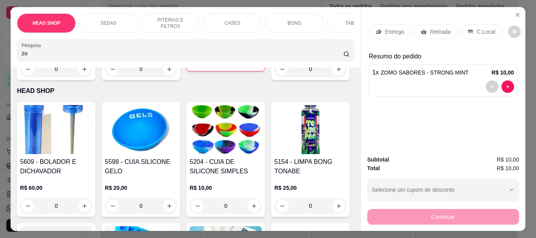
type input "z"
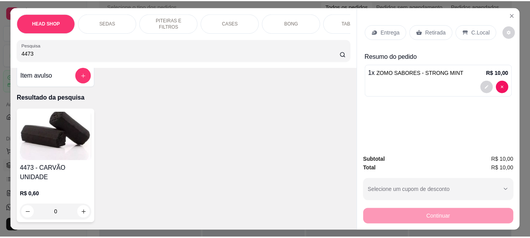
scroll to position [0, 0]
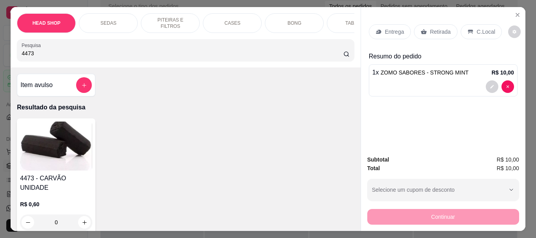
type input "4473"
click at [58, 144] on img at bounding box center [56, 146] width 72 height 49
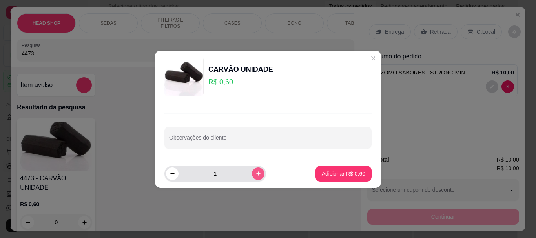
click at [255, 173] on icon "increase-product-quantity" at bounding box center [258, 174] width 6 height 6
type input "4"
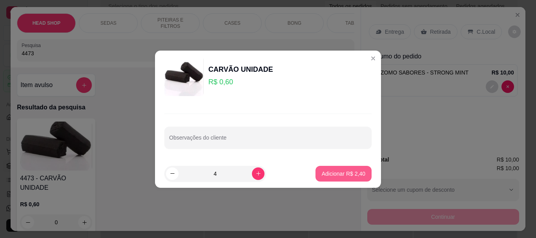
click at [327, 172] on p "Adicionar R$ 2,40" at bounding box center [344, 174] width 44 height 8
type input "4"
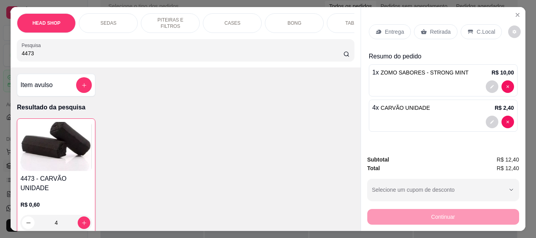
click at [77, 57] on input "4473" at bounding box center [183, 53] width 322 height 8
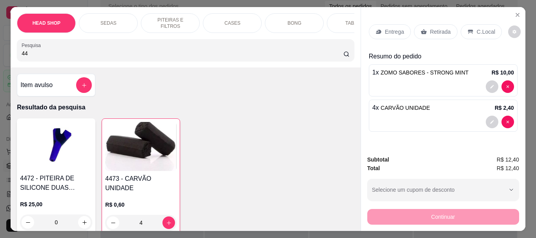
type input "4"
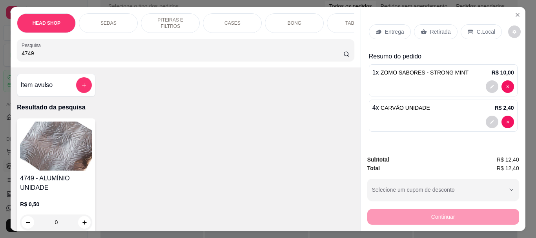
type input "4749"
click at [77, 142] on img at bounding box center [56, 146] width 72 height 49
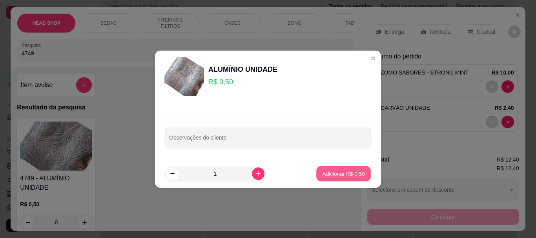
click at [349, 170] on p "Adicionar R$ 0,50" at bounding box center [343, 173] width 42 height 7
type input "1"
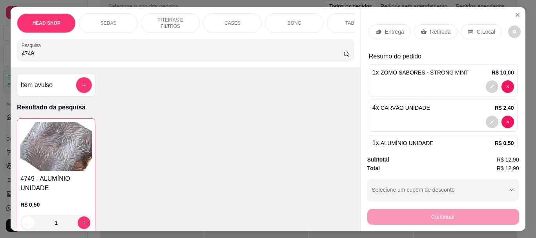
click at [421, 29] on icon at bounding box center [424, 32] width 6 height 6
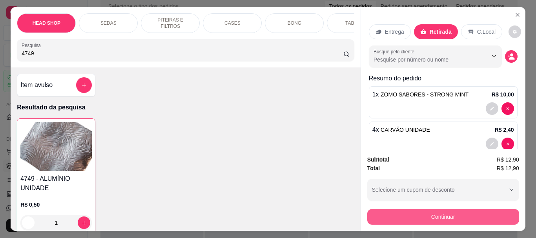
click at [445, 216] on button "Continuar" at bounding box center [443, 217] width 152 height 16
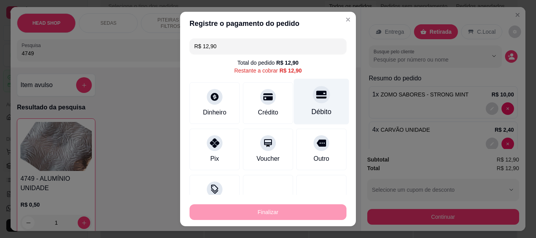
click at [316, 103] on div "Débito" at bounding box center [321, 102] width 55 height 46
type input "R$ 0,00"
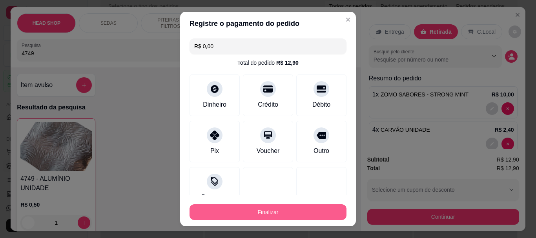
click at [244, 214] on button "Finalizar" at bounding box center [268, 212] width 157 height 16
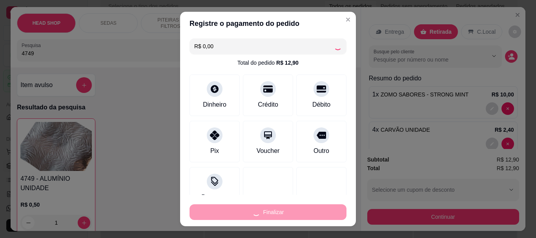
type input "0"
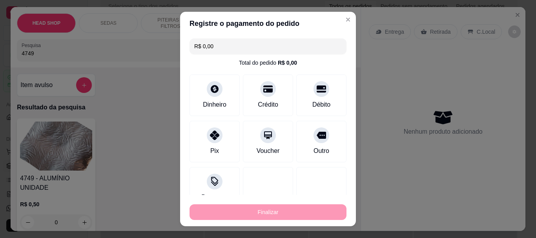
type input "-R$ 12,90"
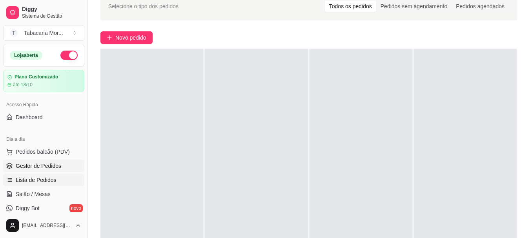
click at [31, 183] on span "Lista de Pedidos" at bounding box center [36, 180] width 41 height 8
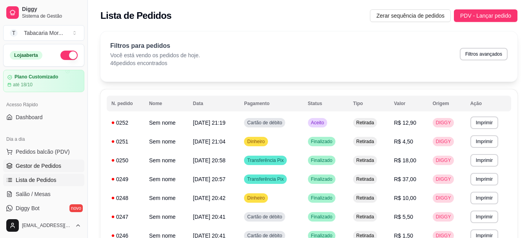
click at [37, 162] on span "Gestor de Pedidos" at bounding box center [39, 166] width 46 height 8
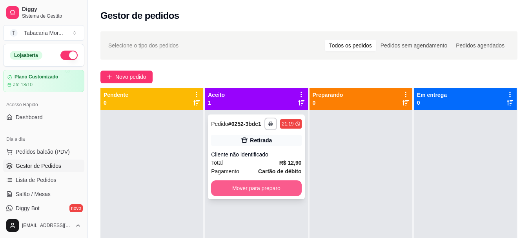
click at [245, 190] on button "Mover para preparo" at bounding box center [256, 189] width 90 height 16
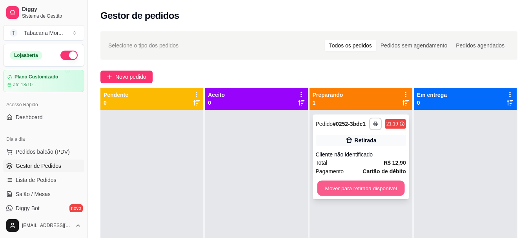
click at [374, 188] on button "Mover para retirada disponível" at bounding box center [361, 188] width 88 height 15
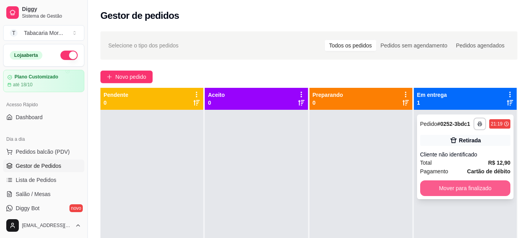
click at [466, 193] on button "Mover para finalizado" at bounding box center [465, 189] width 90 height 16
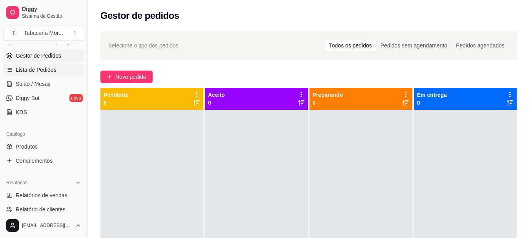
scroll to position [118, 0]
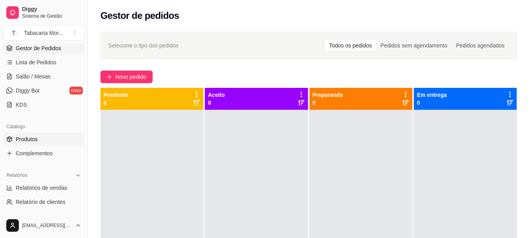
click at [36, 141] on span "Produtos" at bounding box center [27, 139] width 22 height 8
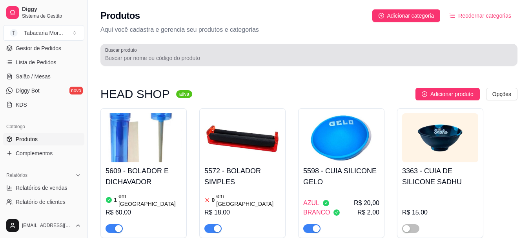
click at [118, 53] on div at bounding box center [309, 55] width 408 height 16
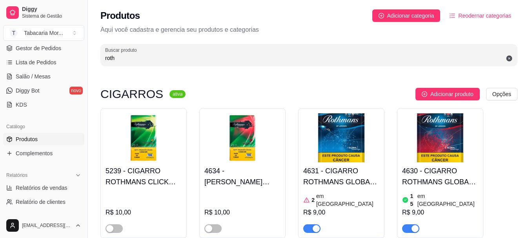
type input "roth"
click at [353, 153] on img at bounding box center [341, 137] width 76 height 49
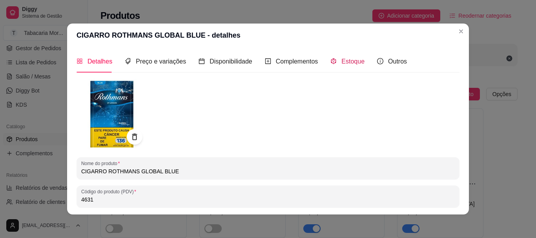
click at [344, 62] on span "Estoque" at bounding box center [352, 61] width 23 height 7
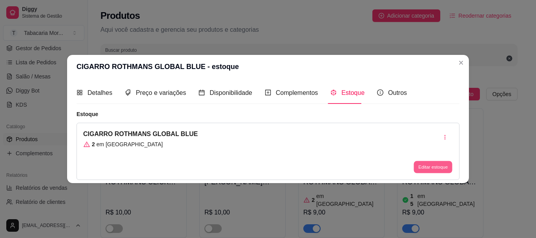
click at [442, 166] on button "Editar estoque" at bounding box center [433, 167] width 38 height 12
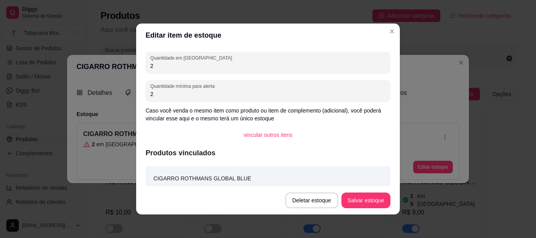
click at [168, 69] on input "2" at bounding box center [267, 66] width 235 height 8
type input "1"
click at [349, 203] on button "Salvar estoque" at bounding box center [365, 201] width 49 height 16
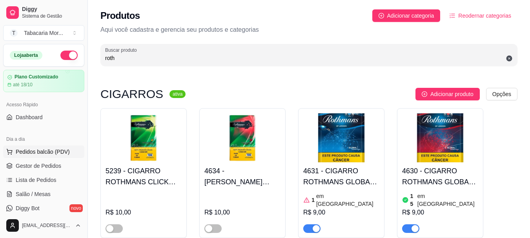
click at [30, 155] on span "Pedidos balcão (PDV)" at bounding box center [43, 152] width 54 height 8
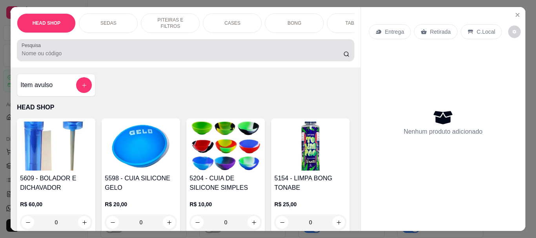
click at [97, 55] on input "Pesquisa" at bounding box center [183, 53] width 322 height 8
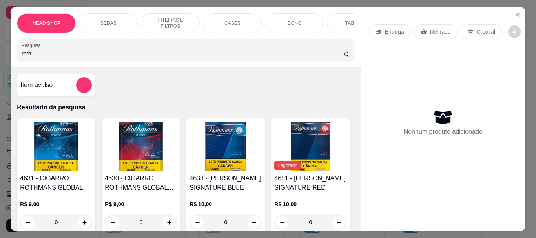
type input "roth"
click at [44, 153] on img at bounding box center [56, 146] width 72 height 49
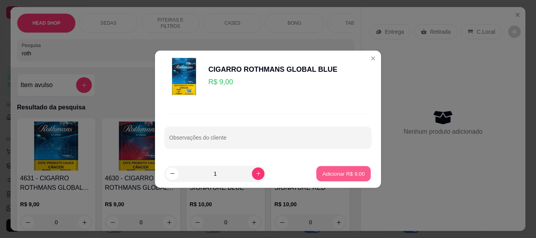
click at [326, 168] on button "Adicionar R$ 9,00" at bounding box center [343, 173] width 55 height 15
type input "1"
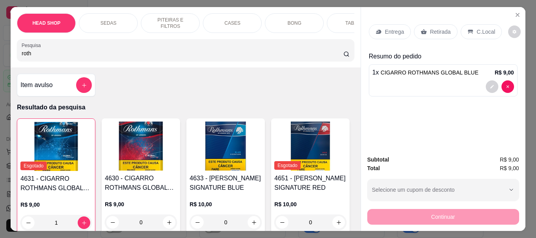
click at [425, 27] on div "Retirada" at bounding box center [436, 31] width 44 height 15
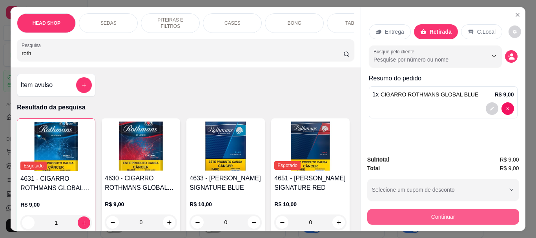
click at [449, 215] on button "Continuar" at bounding box center [443, 217] width 152 height 16
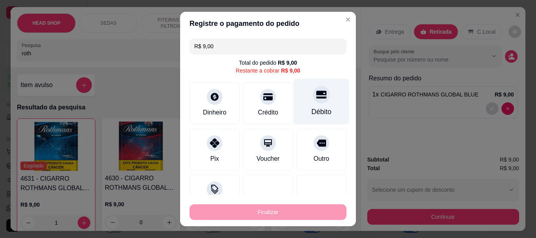
click at [313, 102] on div at bounding box center [321, 94] width 17 height 17
type input "R$ 0,00"
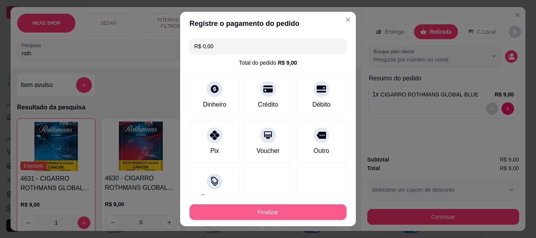
click at [312, 208] on button "Finalizar" at bounding box center [268, 212] width 157 height 16
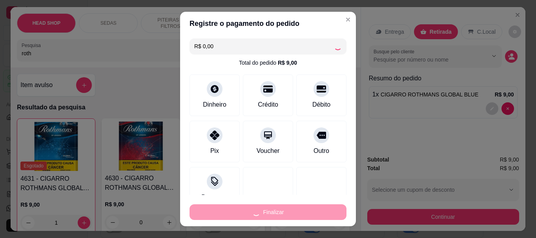
type input "0"
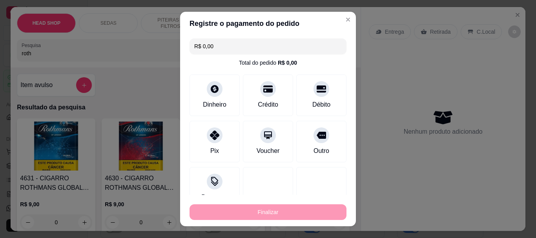
type input "-R$ 9,00"
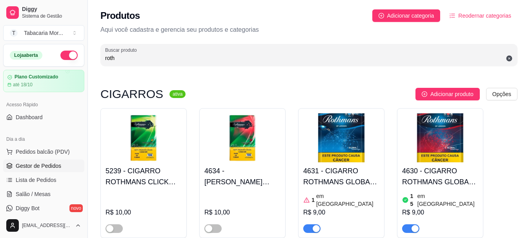
click at [46, 164] on span "Gestor de Pedidos" at bounding box center [39, 166] width 46 height 8
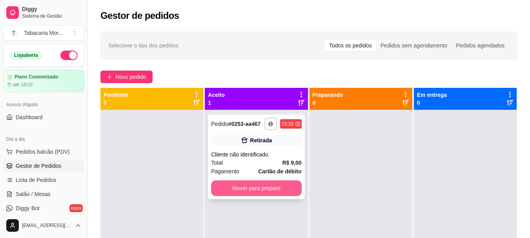
click at [243, 190] on button "Mover para preparo" at bounding box center [256, 189] width 90 height 16
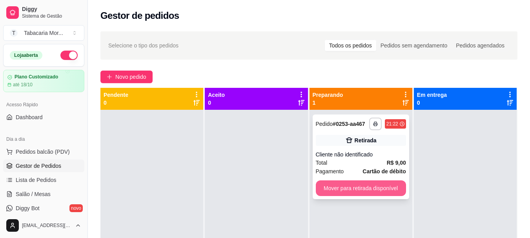
click at [377, 191] on button "Mover para retirada disponível" at bounding box center [361, 189] width 90 height 16
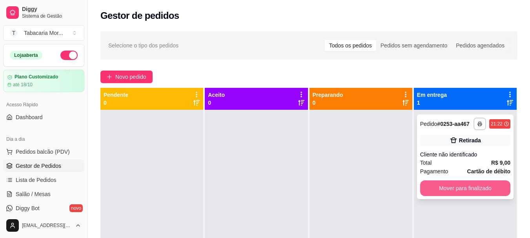
click at [450, 182] on button "Mover para finalizado" at bounding box center [465, 189] width 90 height 16
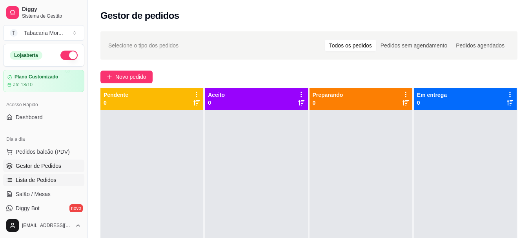
click at [20, 177] on span "Lista de Pedidos" at bounding box center [36, 180] width 41 height 8
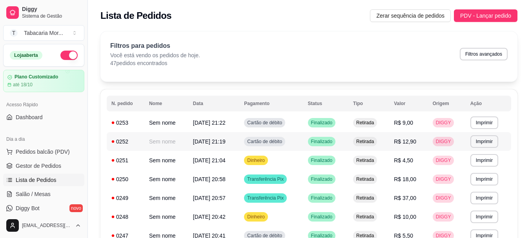
click at [274, 143] on span "Cartão de débito" at bounding box center [265, 142] width 38 height 6
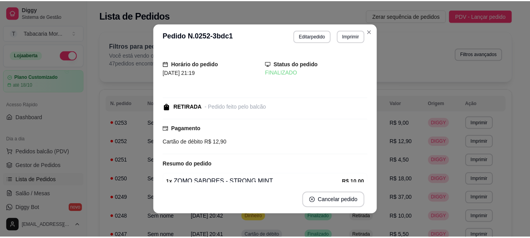
scroll to position [86, 0]
